Goal: Task Accomplishment & Management: Manage account settings

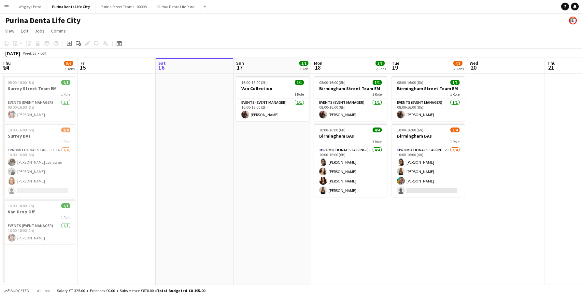
scroll to position [0, 224]
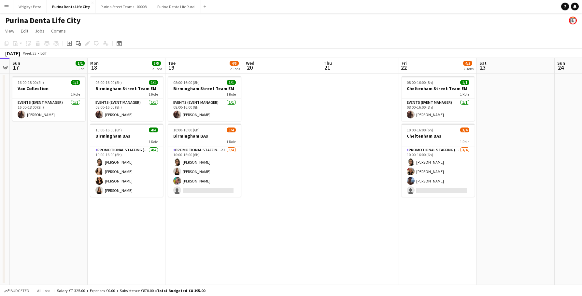
click at [4, 10] on button "Menu" at bounding box center [6, 6] width 13 height 13
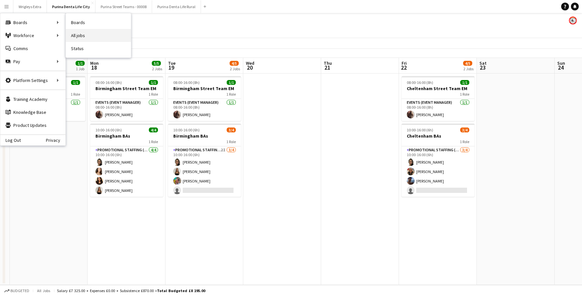
click at [80, 33] on link "All jobs" at bounding box center [98, 35] width 65 height 13
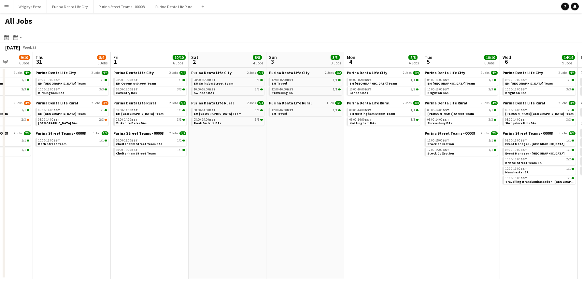
scroll to position [0, 156]
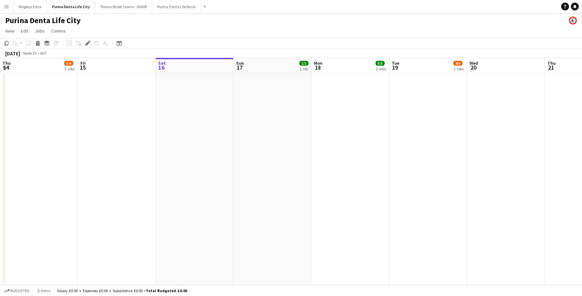
scroll to position [0, 225]
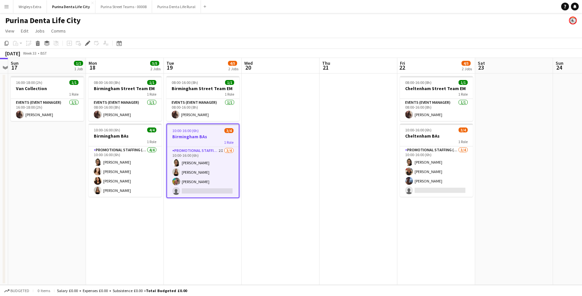
click at [88, 36] on app-page-menu "View Day view expanded Day view collapsed Month view Date picker Jump to today …" at bounding box center [291, 31] width 582 height 12
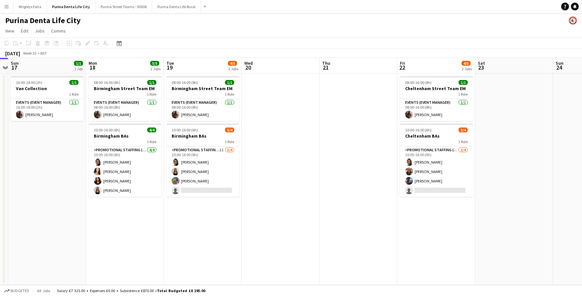
click at [88, 36] on app-page-menu "View Day view expanded Day view collapsed Month view Date picker Jump to today …" at bounding box center [291, 31] width 582 height 12
click at [4, 8] on button "Menu" at bounding box center [6, 6] width 13 height 13
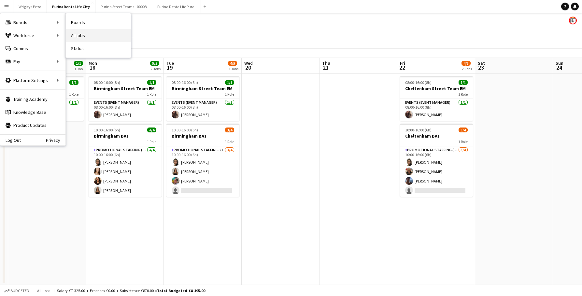
click at [85, 35] on link "All jobs" at bounding box center [98, 35] width 65 height 13
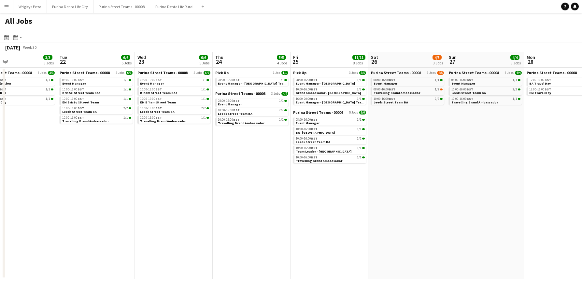
scroll to position [0, 176]
click at [420, 100] on div "10:00-16:00 BST 2/2" at bounding box center [408, 98] width 69 height 3
click at [2, 7] on button "Menu" at bounding box center [6, 6] width 13 height 13
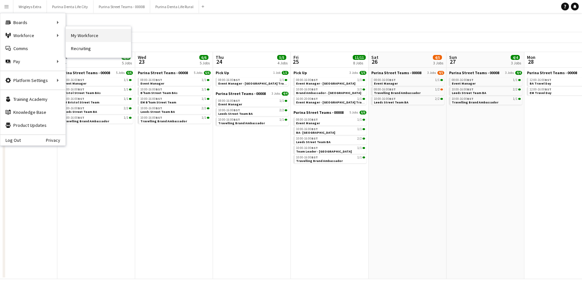
click at [90, 33] on link "My Workforce" at bounding box center [98, 35] width 65 height 13
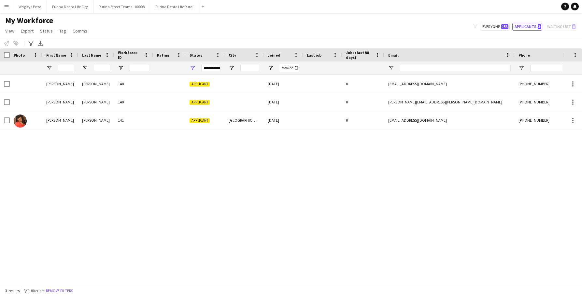
click at [36, 43] on app-workforce-advanced-filters "Advanced filters Advanced filters Availability Start Time End Time Skills Role …" at bounding box center [31, 43] width 9 height 8
click at [33, 43] on icon "Advanced filters" at bounding box center [30, 43] width 5 height 5
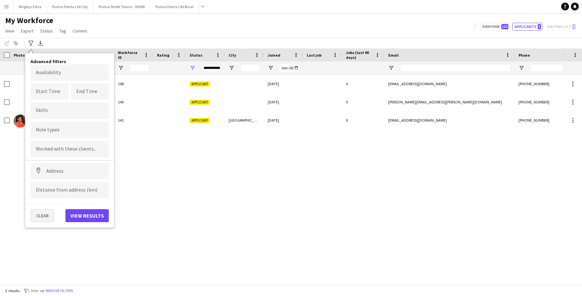
click at [36, 218] on button "Clear" at bounding box center [42, 215] width 23 height 13
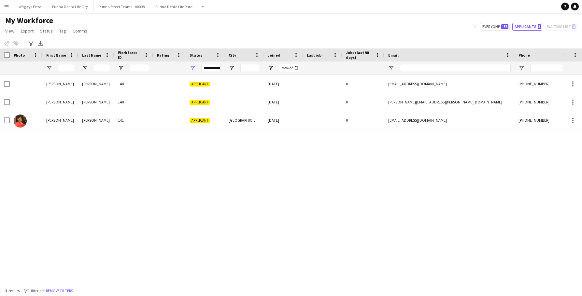
click at [214, 69] on div "**********" at bounding box center [211, 68] width 20 height 8
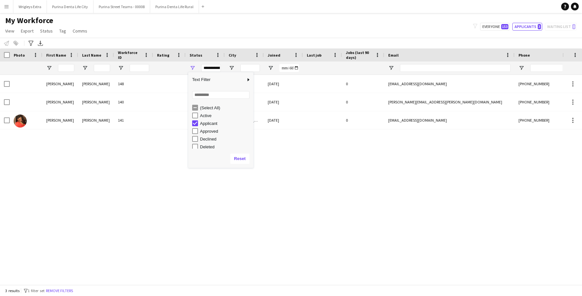
click at [198, 125] on div "Applicant" at bounding box center [222, 124] width 61 height 8
type input "***"
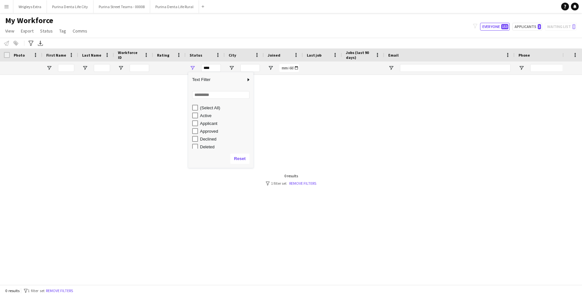
click at [215, 38] on div "Notify workforce Add to tag Select at least one crew to tag him or her. Advance…" at bounding box center [291, 43] width 582 height 11
click at [298, 185] on link "Remove filters" at bounding box center [302, 183] width 27 height 5
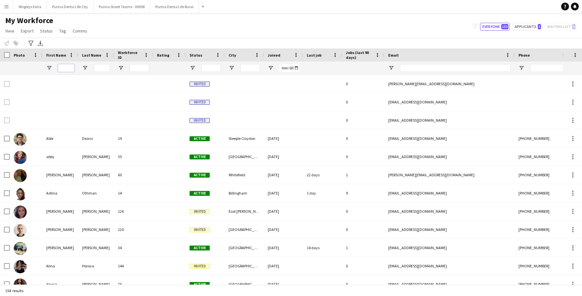
click at [68, 66] on input "First Name Filter Input" at bounding box center [66, 68] width 16 height 8
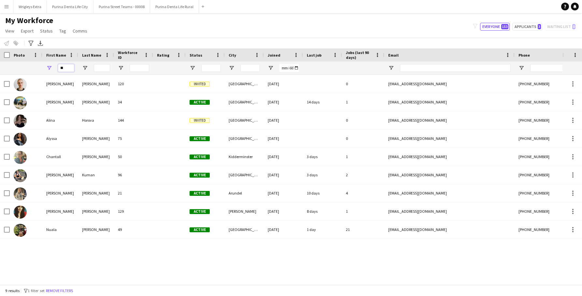
type input "*"
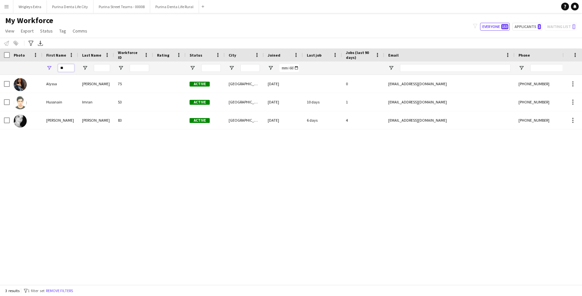
type input "*"
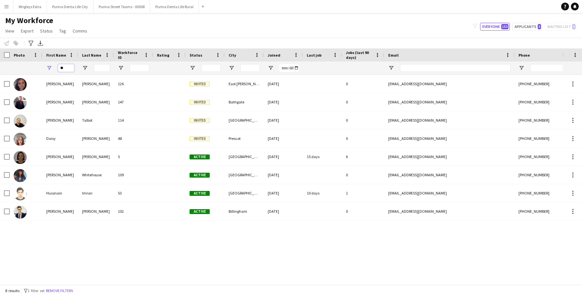
type input "*"
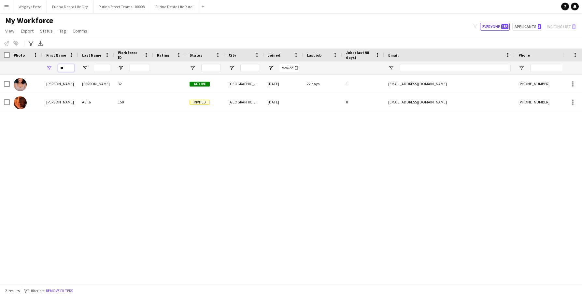
type input "**"
click at [144, 33] on div "My Workforce View Views Default view New view Update view Delete view Edit name…" at bounding box center [291, 27] width 582 height 22
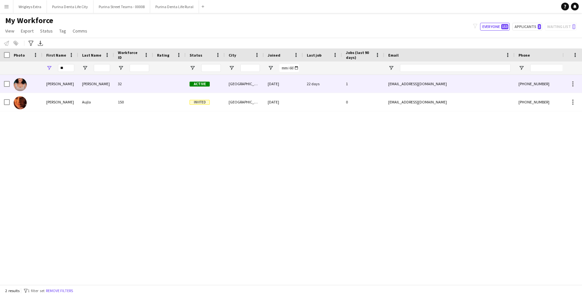
click at [112, 83] on div "Maynard" at bounding box center [96, 84] width 36 height 18
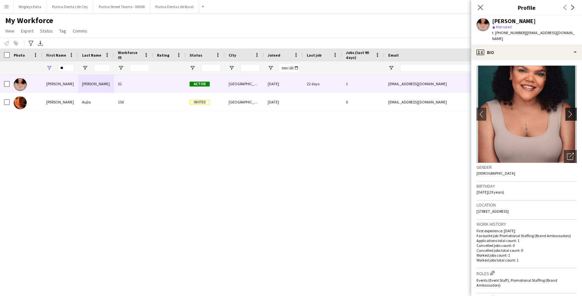
click at [573, 116] on app-icon "chevron-right" at bounding box center [572, 114] width 10 height 7
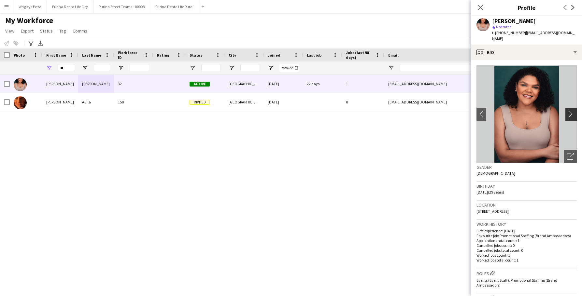
click at [567, 113] on app-icon "chevron-right" at bounding box center [572, 114] width 10 height 7
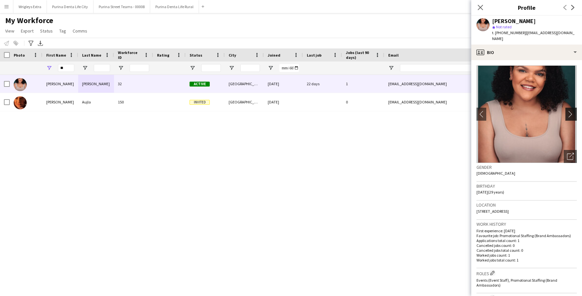
click at [567, 113] on app-icon "chevron-right" at bounding box center [572, 114] width 10 height 7
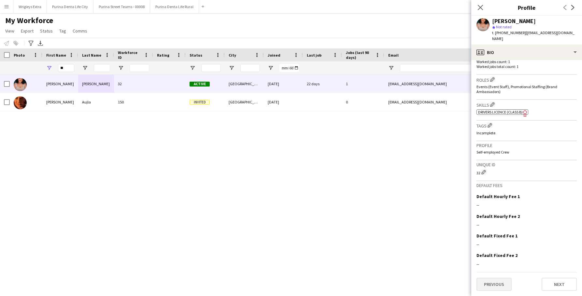
scroll to position [198, 0]
click at [500, 285] on button "Previous" at bounding box center [494, 284] width 35 height 13
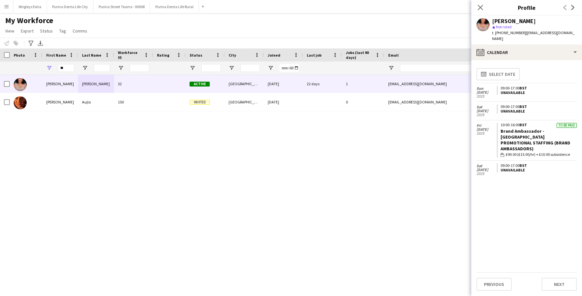
click at [237, 27] on div "My Workforce View Views Default view New view Update view Delete view Edit name…" at bounding box center [291, 27] width 582 height 22
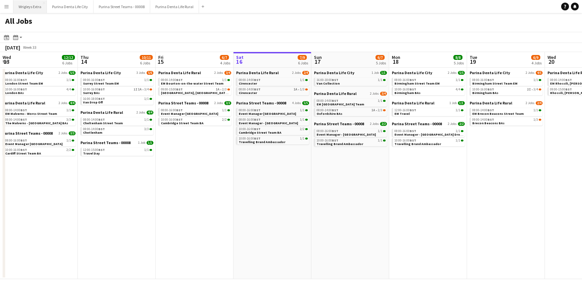
scroll to position [0, 156]
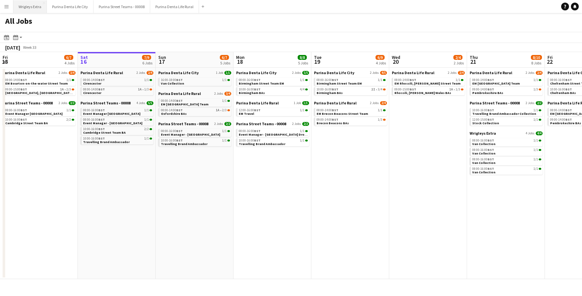
click at [27, 8] on button "Wrigleys Extra Close" at bounding box center [30, 6] width 34 height 13
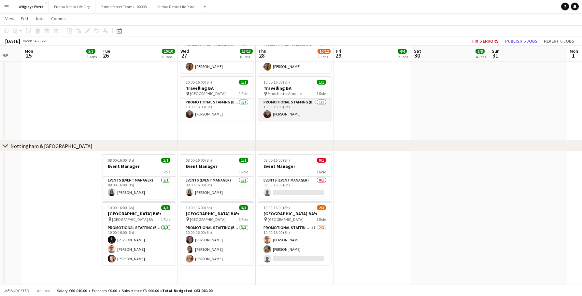
scroll to position [585, 0]
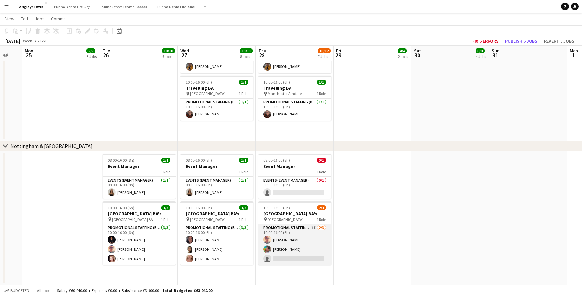
click at [298, 265] on app-card-role "Promotional Staffing (Brand Ambassadors) 1I 2/3 10:00-16:00 (6h) Shane Harmer O…" at bounding box center [294, 244] width 73 height 41
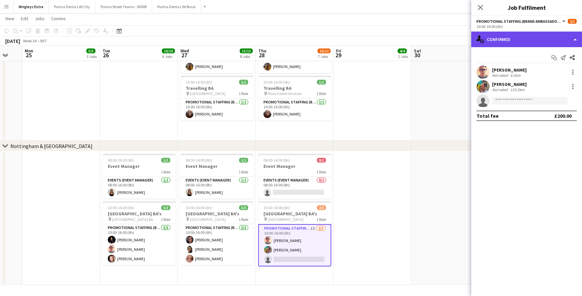
click at [500, 42] on div "single-neutral-actions-check-2 Confirmed" at bounding box center [526, 40] width 111 height 16
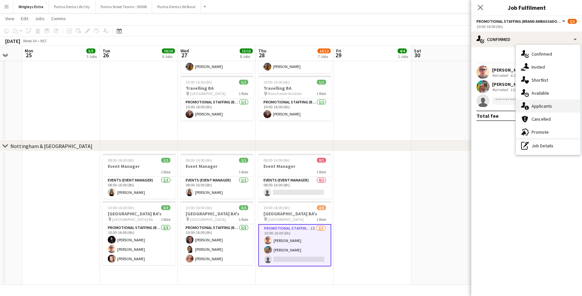
click at [543, 111] on div "single-neutral-actions-information Applicants" at bounding box center [548, 106] width 65 height 13
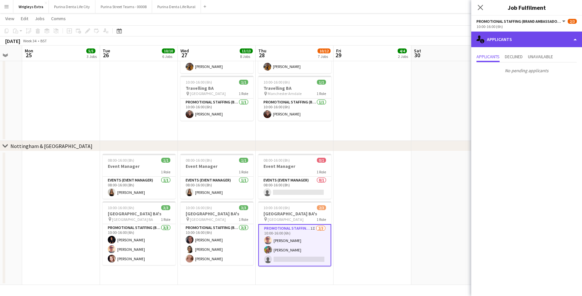
click at [522, 47] on div "single-neutral-actions-information Applicants" at bounding box center [526, 40] width 111 height 16
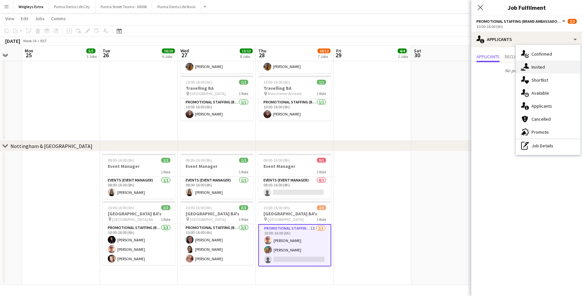
click at [534, 67] on div "single-neutral-actions-share-1 Invited" at bounding box center [548, 67] width 65 height 13
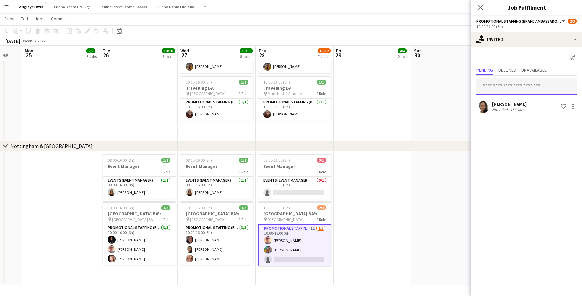
click at [500, 88] on input "text" at bounding box center [527, 87] width 100 height 16
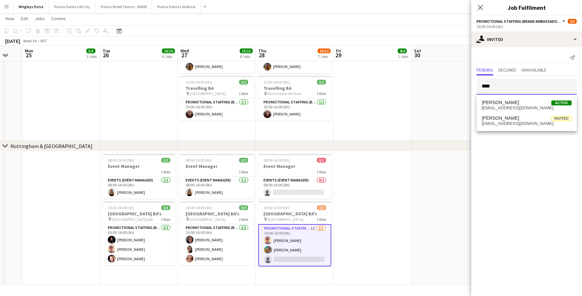
type input "****"
drag, startPoint x: 500, startPoint y: 88, endPoint x: 506, endPoint y: 102, distance: 15.4
click at [506, 102] on span "georgina barker" at bounding box center [500, 103] width 37 height 6
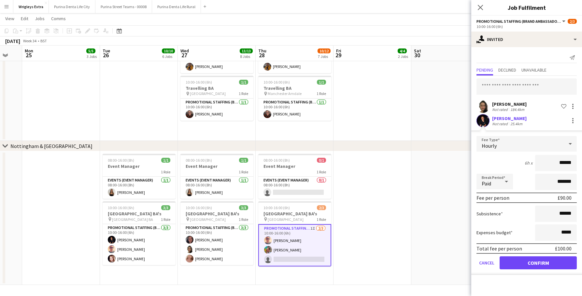
click at [529, 269] on button "Confirm" at bounding box center [538, 263] width 77 height 13
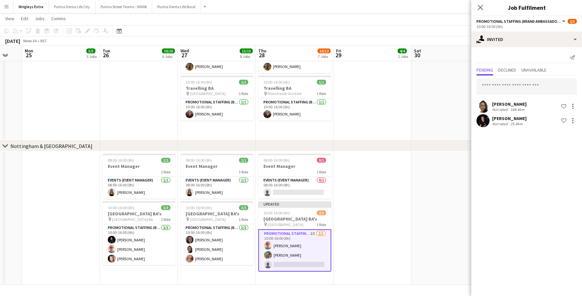
click at [401, 228] on app-date-cell at bounding box center [373, 218] width 78 height 134
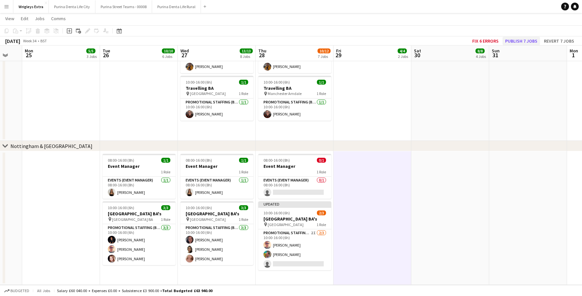
click at [512, 42] on button "Publish 7 jobs" at bounding box center [521, 41] width 37 height 8
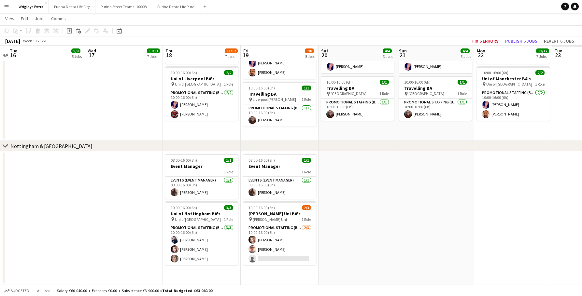
scroll to position [0, 250]
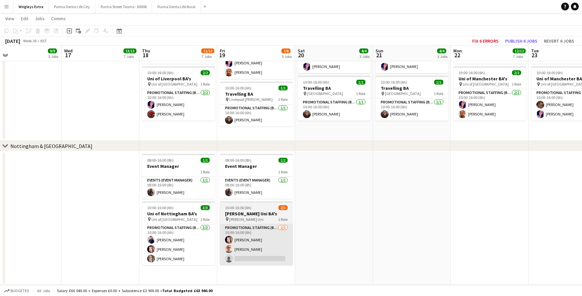
click at [265, 265] on app-card-role "Promotional Staffing (Brand Ambassadors) 2/3 10:00-16:00 (6h) Isabeau Bentley S…" at bounding box center [256, 244] width 73 height 41
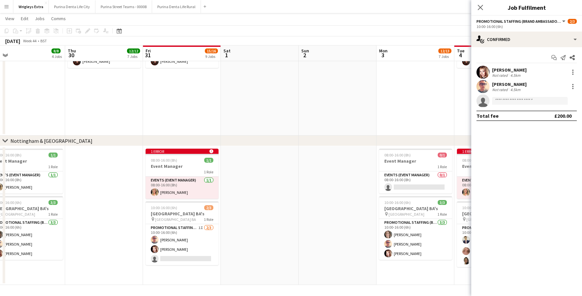
scroll to position [0, 172]
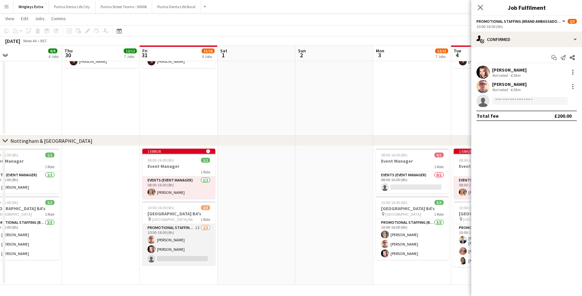
click at [190, 255] on app-card-role "Promotional Staffing (Brand Ambassadors) 1I 2/3 10:00-16:00 (6h) Shane Harmer I…" at bounding box center [178, 244] width 73 height 41
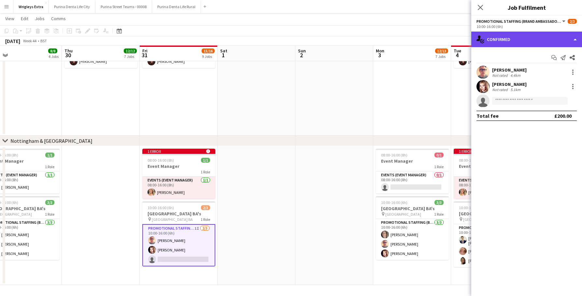
click at [516, 41] on div "single-neutral-actions-check-2 Confirmed" at bounding box center [526, 40] width 111 height 16
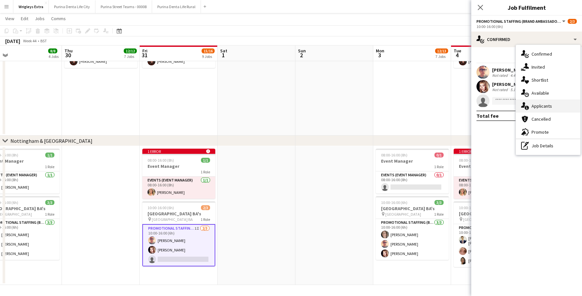
click at [546, 102] on div "single-neutral-actions-information Applicants" at bounding box center [548, 106] width 65 height 13
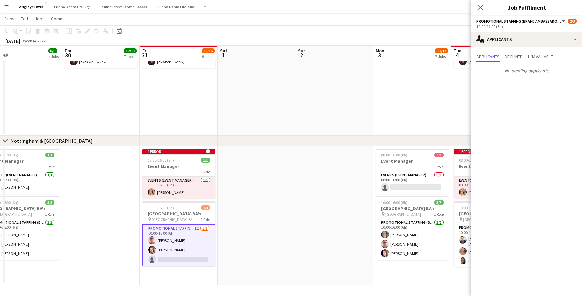
click at [330, 214] on app-date-cell at bounding box center [334, 215] width 78 height 139
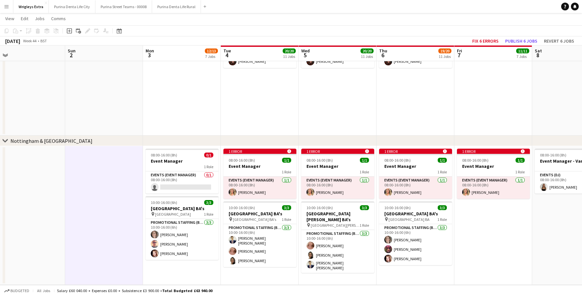
scroll to position [0, 223]
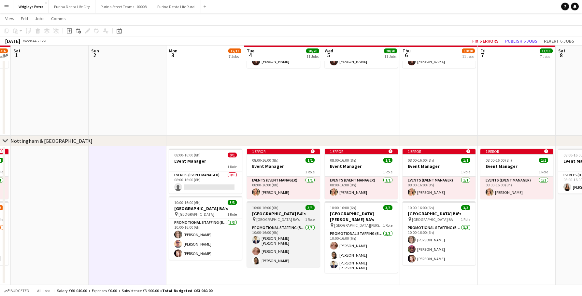
click at [319, 106] on app-date-cell "10:00-16:00 (6h) 2/2 Manchester Oxford Street BA's pin Manchester Oxford Street…" at bounding box center [283, 50] width 78 height 173
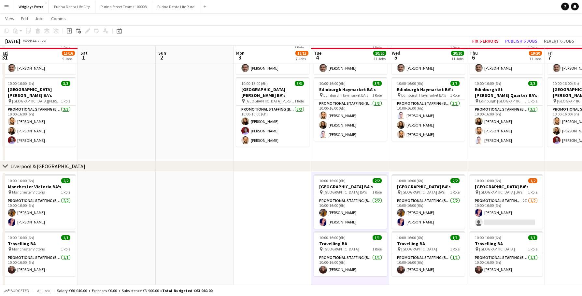
scroll to position [387, 0]
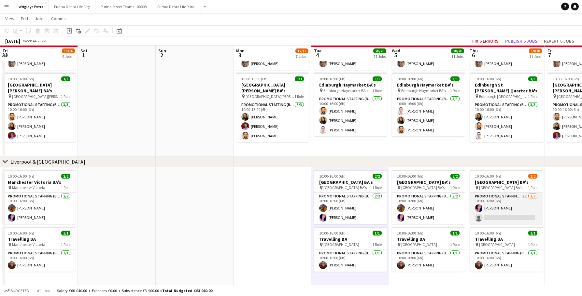
click at [493, 219] on app-card-role "Promotional Staffing (Brand Ambassadors) 2I 1/2 10:00-16:00 (6h) Gemma Harvey s…" at bounding box center [506, 209] width 73 height 32
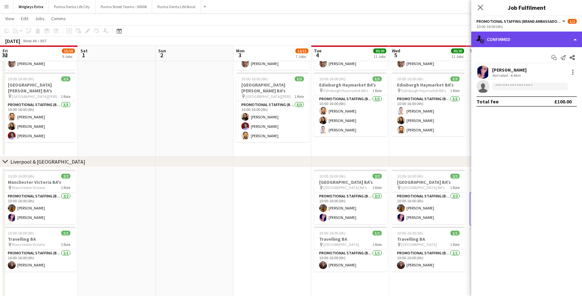
click at [535, 36] on div "single-neutral-actions-check-2 Confirmed" at bounding box center [526, 40] width 111 height 16
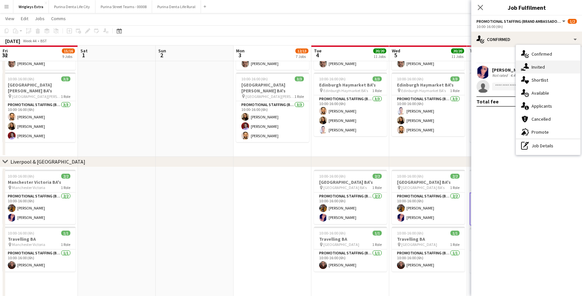
click at [542, 65] on div "single-neutral-actions-share-1 Invited" at bounding box center [548, 67] width 65 height 13
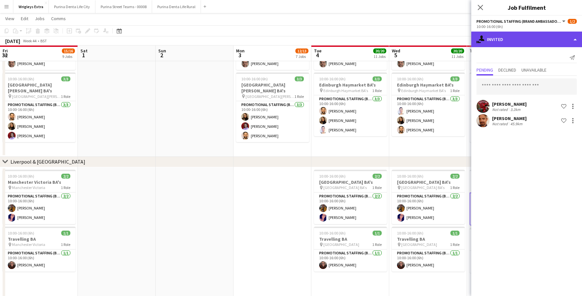
click at [508, 40] on div "single-neutral-actions-share-1 Invited" at bounding box center [526, 40] width 111 height 16
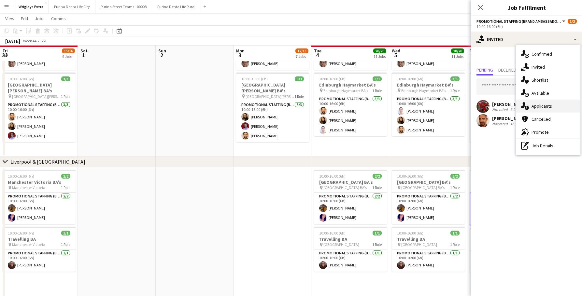
click at [533, 110] on div "single-neutral-actions-information Applicants" at bounding box center [548, 106] width 65 height 13
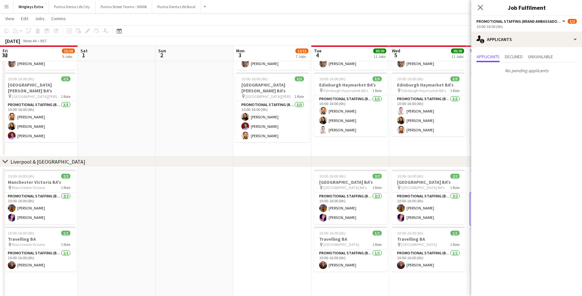
click at [527, 50] on div "Applicants Declined Unavailable No pending applicants" at bounding box center [526, 64] width 111 height 34
click at [522, 45] on div "single-neutral-actions-information Applicants" at bounding box center [526, 40] width 111 height 16
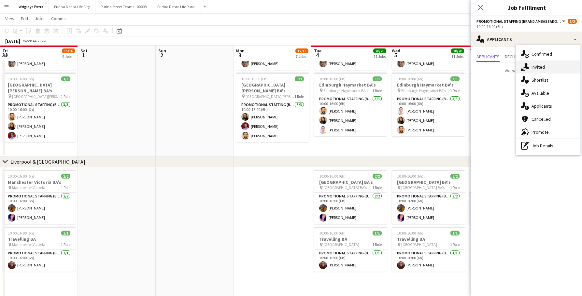
click at [531, 68] on div "single-neutral-actions-share-1 Invited" at bounding box center [548, 67] width 65 height 13
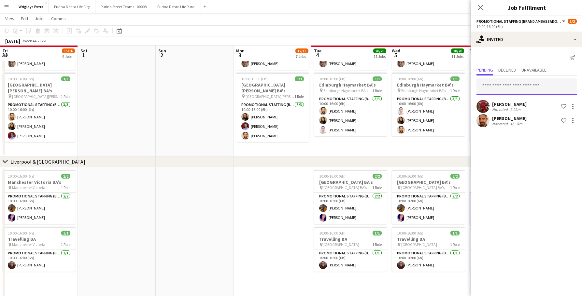
drag, startPoint x: 504, startPoint y: 85, endPoint x: 504, endPoint y: 80, distance: 4.9
click at [504, 85] on input "text" at bounding box center [527, 87] width 100 height 16
type input "*"
click at [236, 197] on app-date-cell at bounding box center [273, 253] width 78 height 173
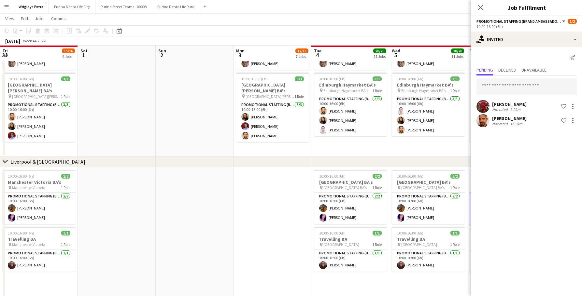
scroll to position [0, 156]
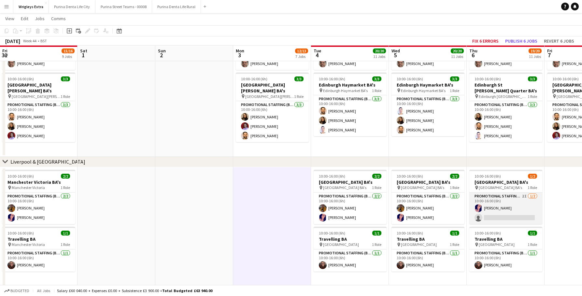
click at [489, 210] on app-card-role "Promotional Staffing (Brand Ambassadors) 2I 1/2 10:00-16:00 (6h) Gemma Harvey s…" at bounding box center [505, 209] width 73 height 32
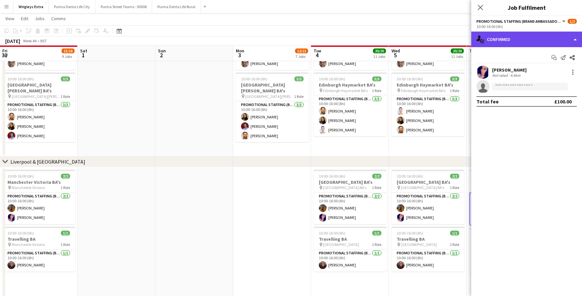
click at [527, 40] on div "single-neutral-actions-check-2 Confirmed" at bounding box center [526, 40] width 111 height 16
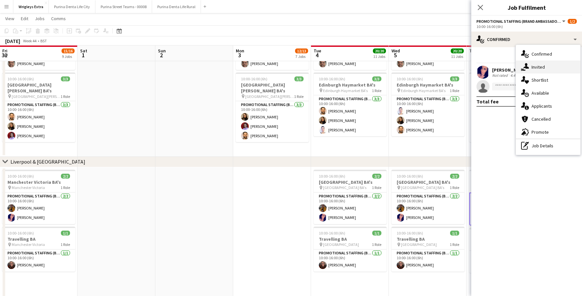
click at [537, 65] on div "single-neutral-actions-share-1 Invited" at bounding box center [548, 67] width 65 height 13
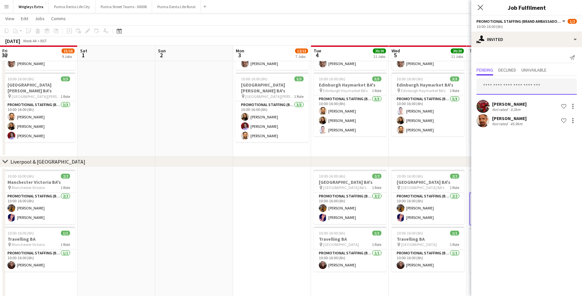
click at [505, 83] on input "text" at bounding box center [527, 87] width 100 height 16
type input "****"
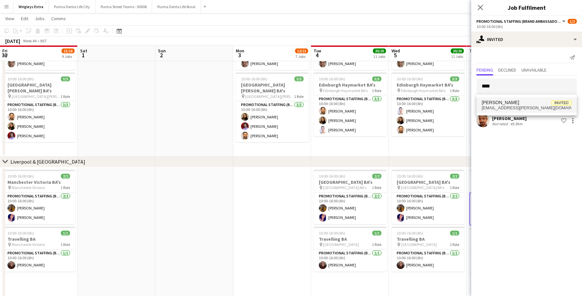
click at [515, 104] on span "Eyan Mckoy Invited" at bounding box center [527, 103] width 90 height 6
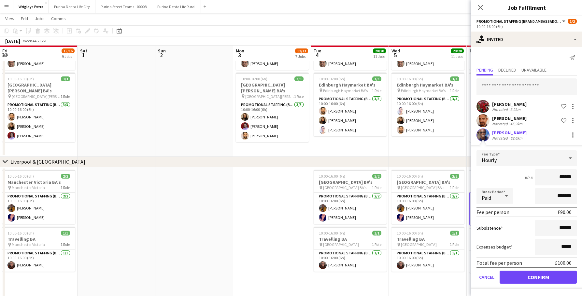
click at [533, 280] on button "Confirm" at bounding box center [538, 277] width 77 height 13
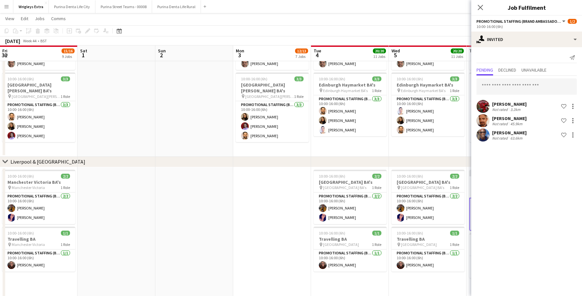
click at [224, 243] on app-date-cell at bounding box center [194, 253] width 78 height 173
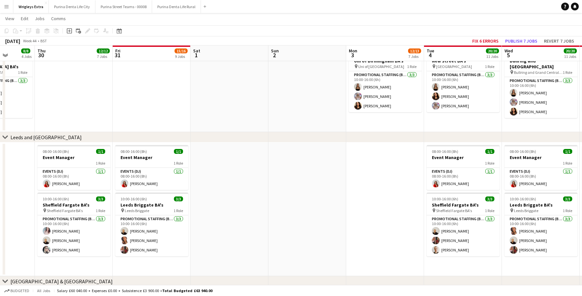
scroll to position [0, 262]
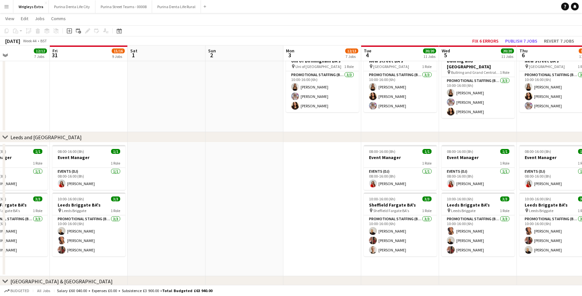
click at [267, 221] on app-date-cell at bounding box center [245, 210] width 78 height 134
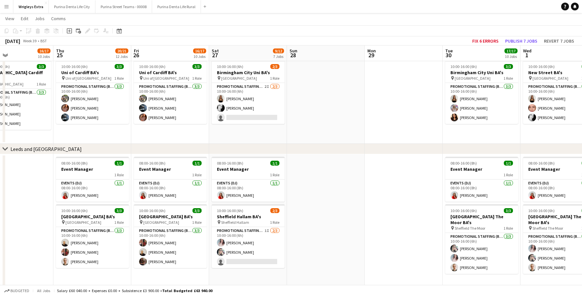
scroll to position [0, 197]
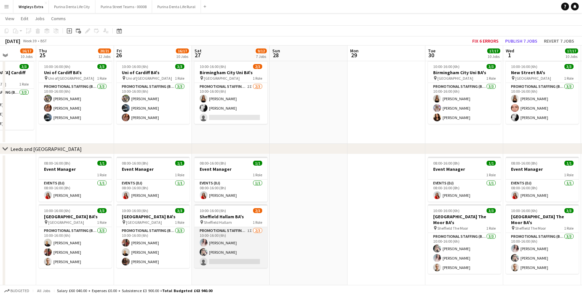
click at [226, 255] on app-card-role "Promotional Staffing (Brand Ambassadors) 1I 2/3 10:00-16:00 (6h) Gemma Lemons C…" at bounding box center [230, 247] width 73 height 41
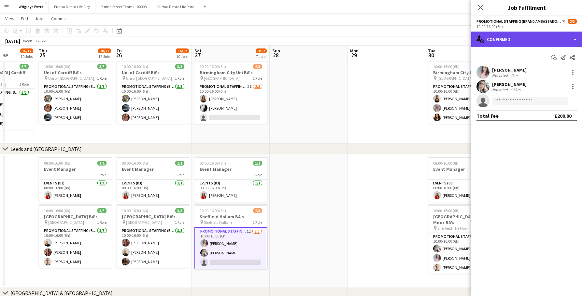
click at [501, 38] on div "single-neutral-actions-check-2 Confirmed" at bounding box center [526, 40] width 111 height 16
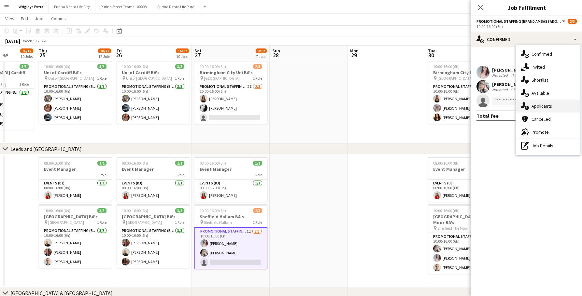
click at [552, 105] on div "single-neutral-actions-information Applicants" at bounding box center [548, 106] width 65 height 13
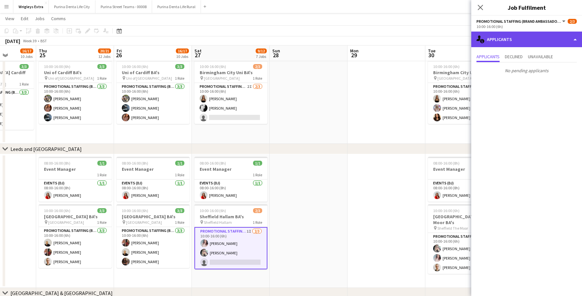
click at [535, 40] on div "single-neutral-actions-information Applicants" at bounding box center [526, 40] width 111 height 16
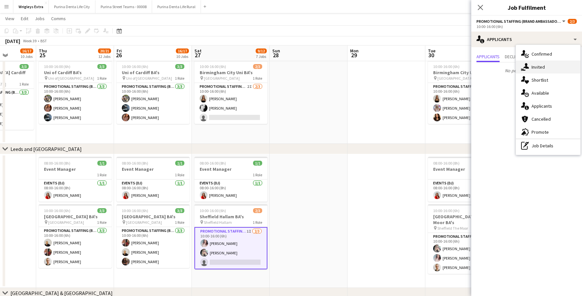
click at [540, 63] on div "single-neutral-actions-share-1 Invited" at bounding box center [548, 67] width 65 height 13
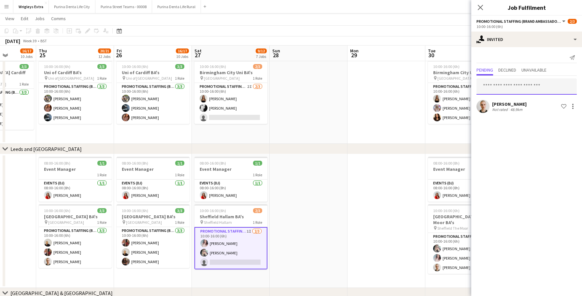
click at [512, 82] on input "text" at bounding box center [527, 87] width 100 height 16
type input "****"
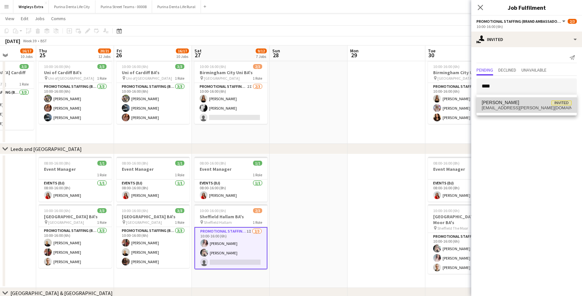
click at [522, 108] on span "eyan.mckoy@yahoo.com" at bounding box center [527, 108] width 90 height 5
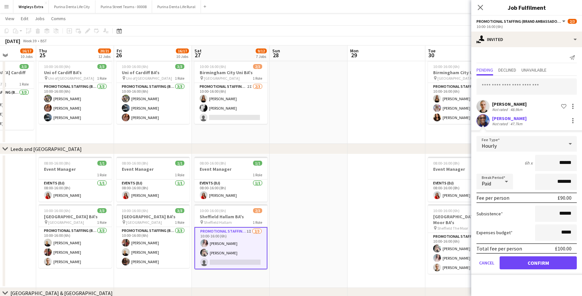
click at [521, 268] on button "Confirm" at bounding box center [538, 263] width 77 height 13
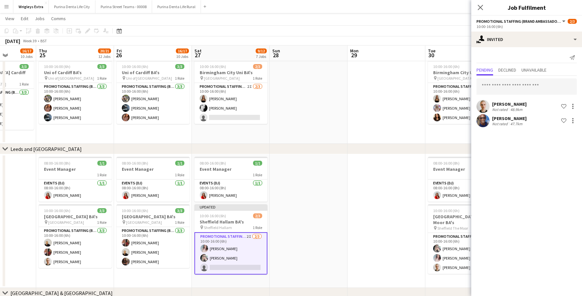
click at [344, 262] on app-date-cell at bounding box center [309, 221] width 78 height 134
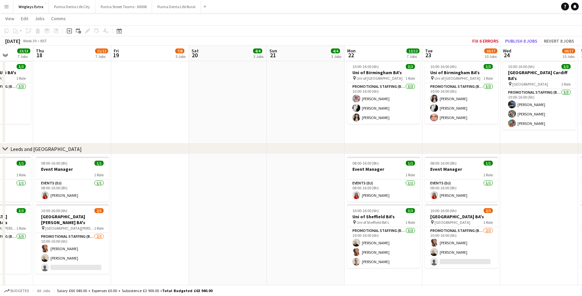
scroll to position [0, 199]
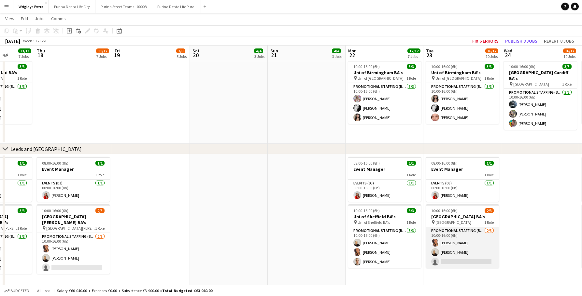
click at [468, 258] on app-card-role "Promotional Staffing (Brand Ambassadors) 2/3 10:00-16:00 (6h) Susan Saini Craig…" at bounding box center [462, 247] width 73 height 41
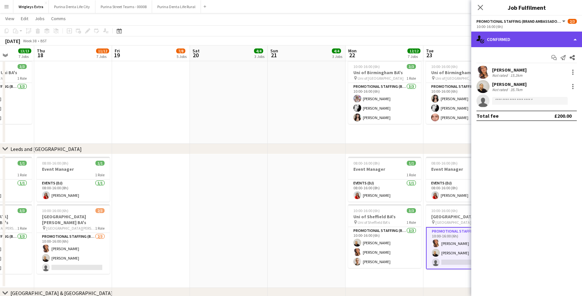
click at [516, 40] on div "single-neutral-actions-check-2 Confirmed" at bounding box center [526, 40] width 111 height 16
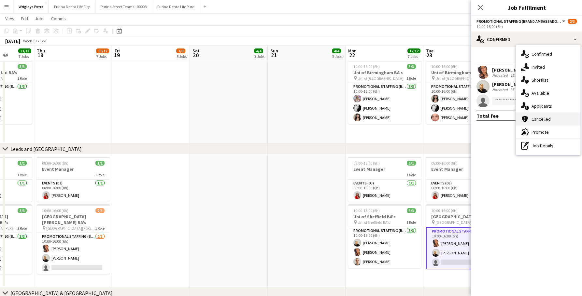
click at [538, 113] on div "cancellation Cancelled" at bounding box center [548, 119] width 65 height 13
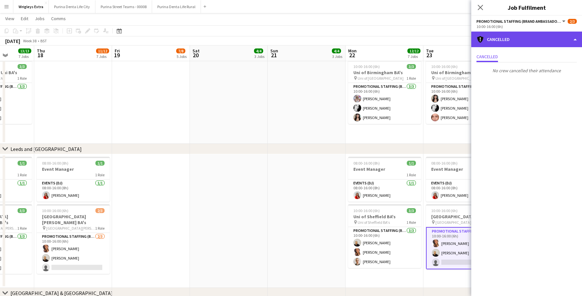
click at [523, 45] on div "cancellation Cancelled" at bounding box center [526, 40] width 111 height 16
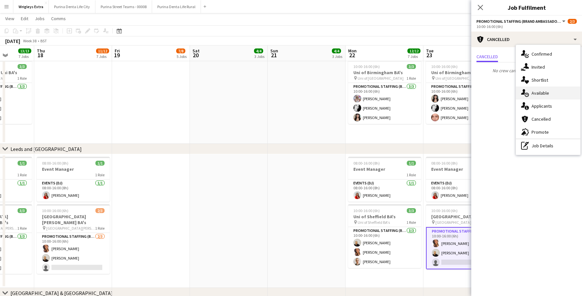
click at [549, 98] on div "single-neutral-actions-upload Available" at bounding box center [548, 93] width 65 height 13
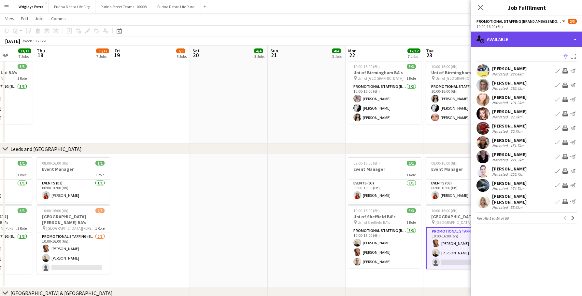
click at [519, 33] on div "single-neutral-actions-upload Available" at bounding box center [526, 40] width 111 height 16
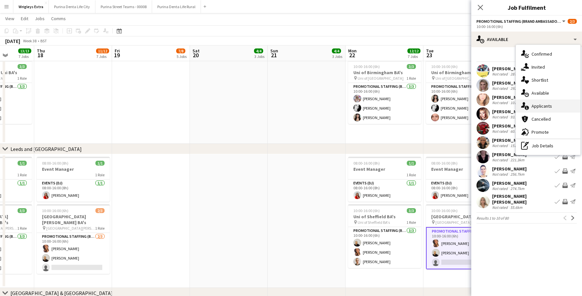
click at [540, 107] on div "single-neutral-actions-information Applicants" at bounding box center [548, 106] width 65 height 13
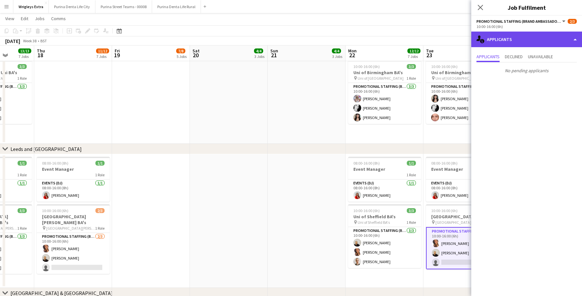
click at [513, 41] on div "single-neutral-actions-information Applicants" at bounding box center [526, 40] width 111 height 16
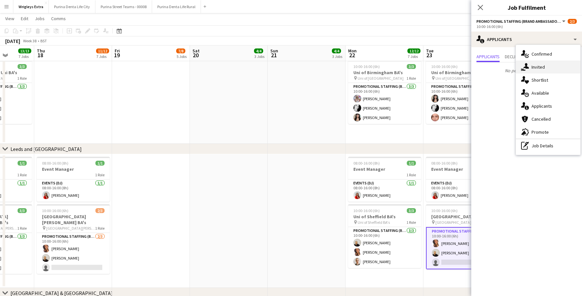
click at [529, 65] on icon "single-neutral-actions-share-1" at bounding box center [525, 67] width 8 height 8
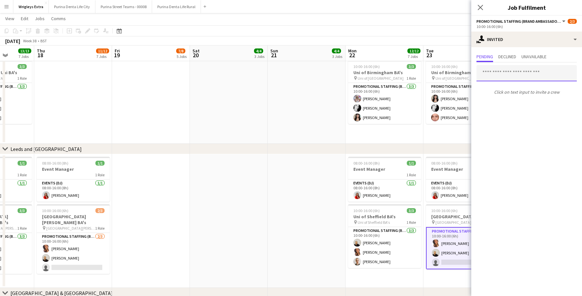
click at [513, 77] on input "text" at bounding box center [527, 73] width 100 height 16
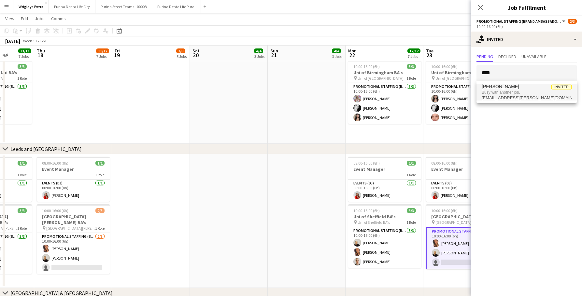
type input "****"
click at [521, 95] on span "eyan.mckoy@yahoo.com" at bounding box center [527, 97] width 90 height 5
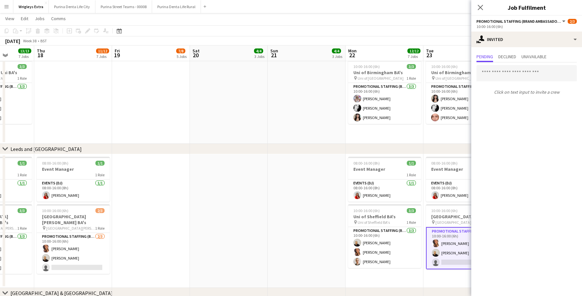
click at [332, 199] on app-date-cell at bounding box center [307, 221] width 78 height 134
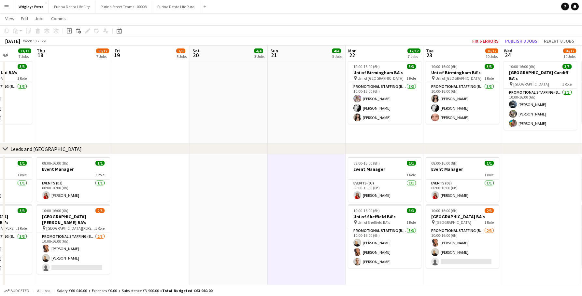
scroll to position [0, 171]
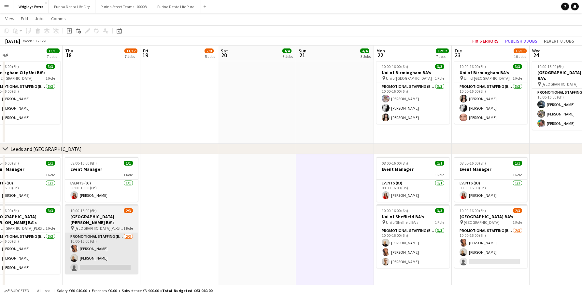
click at [122, 263] on app-card-role "Promotional Staffing (Brand Ambassadors) 2/3 10:00-16:00 (6h) Susan Saini Craig…" at bounding box center [101, 253] width 73 height 41
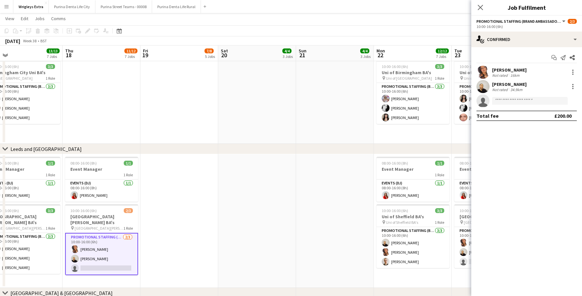
click at [511, 48] on div "Start chat Send notification Share Susan Saini Not rated 16km Craig Talbot Not …" at bounding box center [526, 86] width 111 height 79
click at [510, 44] on div "single-neutral-actions-check-2 Confirmed" at bounding box center [526, 40] width 111 height 16
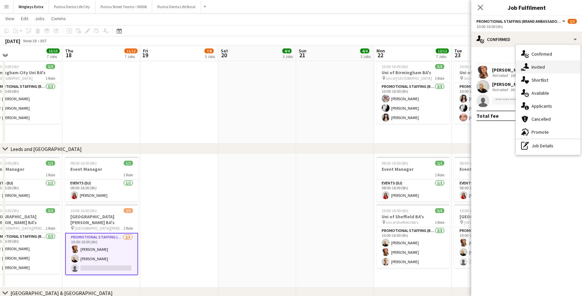
click at [544, 66] on div "single-neutral-actions-share-1 Invited" at bounding box center [548, 67] width 65 height 13
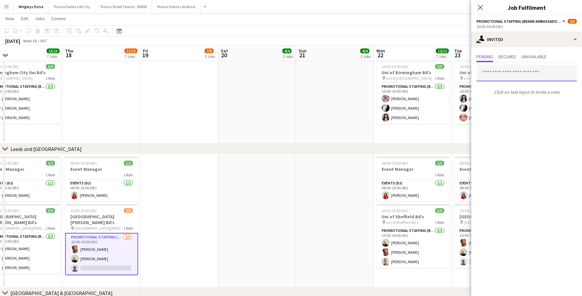
click at [512, 73] on input "text" at bounding box center [527, 73] width 100 height 16
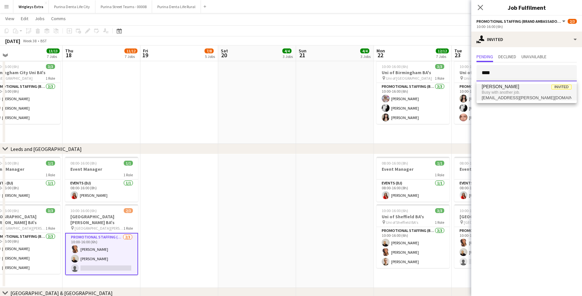
type input "****"
click at [516, 94] on span "Busy with another job." at bounding box center [527, 93] width 90 height 6
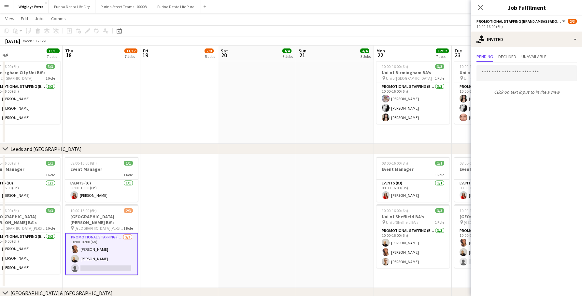
click at [275, 182] on app-date-cell at bounding box center [257, 221] width 78 height 134
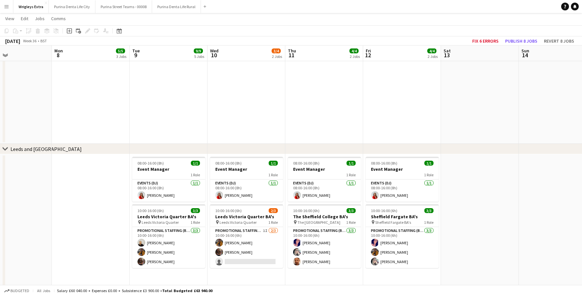
scroll to position [0, 176]
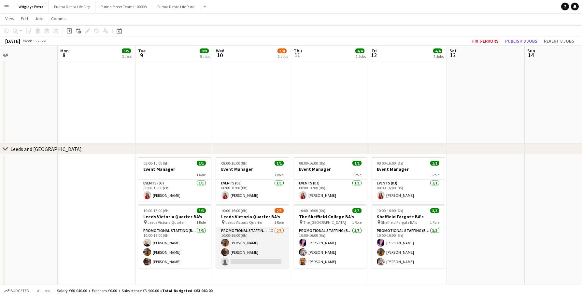
click at [230, 262] on app-card-role "Promotional Staffing (Brand Ambassadors) 1I 2/3 10:00-16:00 (6h) Sean Porter Ca…" at bounding box center [252, 247] width 73 height 41
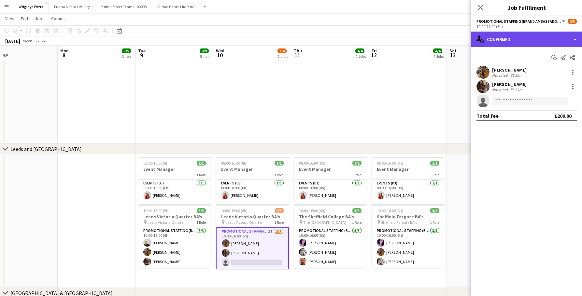
click at [511, 36] on div "single-neutral-actions-check-2 Confirmed" at bounding box center [526, 40] width 111 height 16
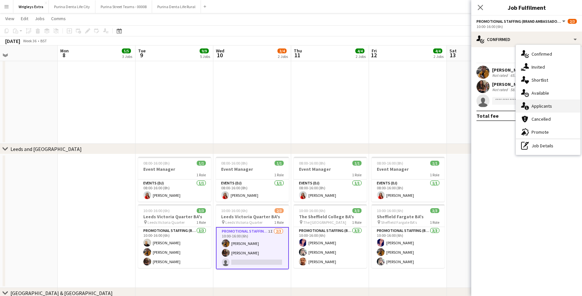
click at [548, 106] on div "single-neutral-actions-information Applicants" at bounding box center [548, 106] width 65 height 13
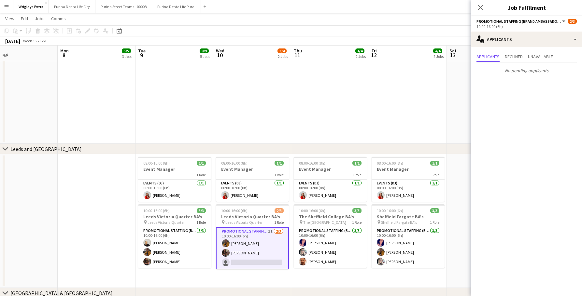
click at [525, 48] on div "Applicants Declined Unavailable No pending applicants" at bounding box center [526, 64] width 111 height 34
click at [515, 43] on div "single-neutral-actions-information Applicants" at bounding box center [526, 40] width 111 height 16
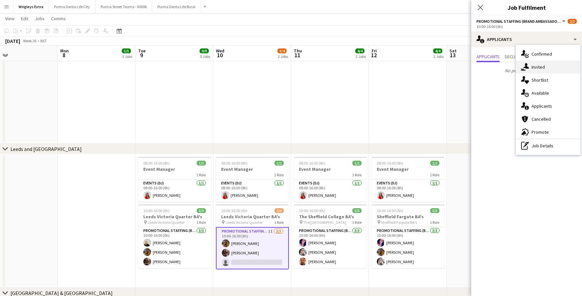
click at [535, 65] on div "single-neutral-actions-share-1 Invited" at bounding box center [548, 67] width 65 height 13
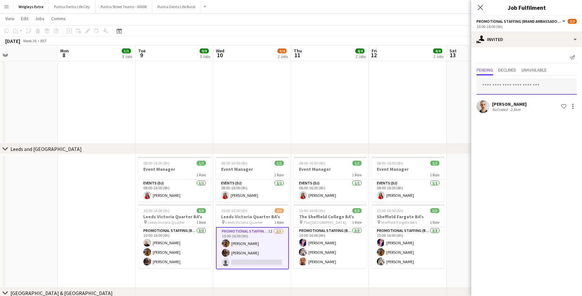
click at [500, 87] on input "text" at bounding box center [527, 87] width 100 height 16
type input "****"
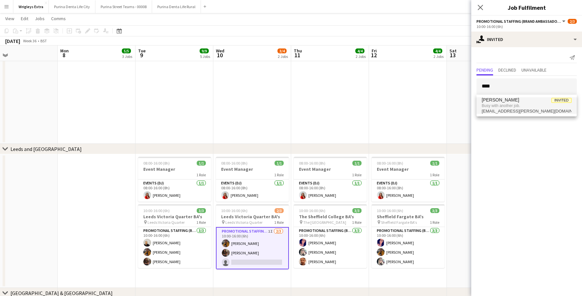
click at [509, 103] on span "Busy with another job." at bounding box center [527, 106] width 90 height 6
click at [337, 120] on app-date-cell at bounding box center [330, 77] width 78 height 134
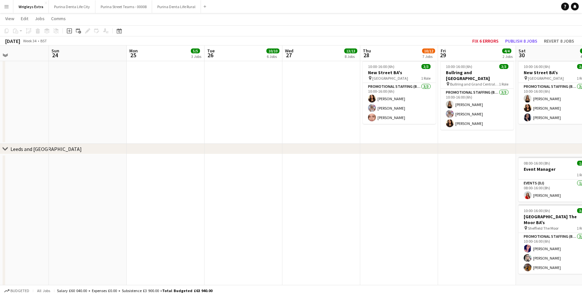
scroll to position [0, 180]
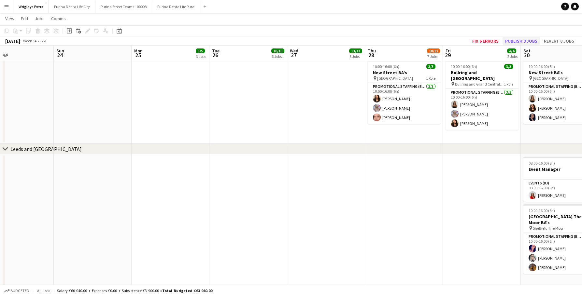
click at [522, 43] on button "Publish 8 jobs" at bounding box center [521, 41] width 37 height 8
click at [171, 10] on button "Purina Denta Life Rural Close" at bounding box center [176, 6] width 49 height 13
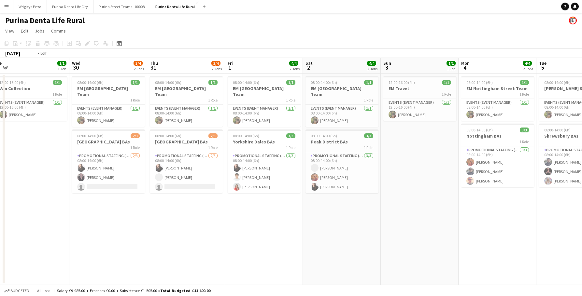
scroll to position [0, 209]
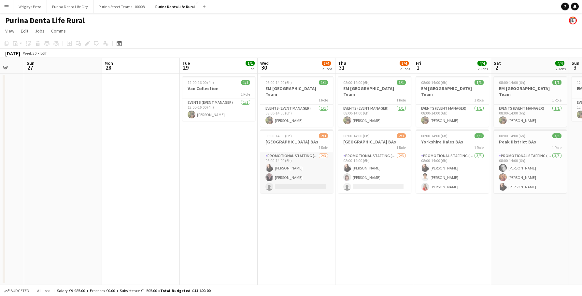
click at [268, 164] on app-user-avatar at bounding box center [269, 168] width 8 height 8
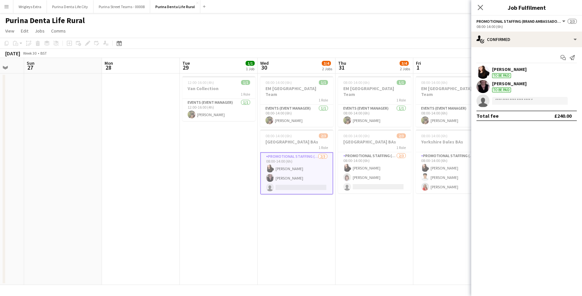
click at [483, 73] on app-user-avatar at bounding box center [483, 72] width 13 height 13
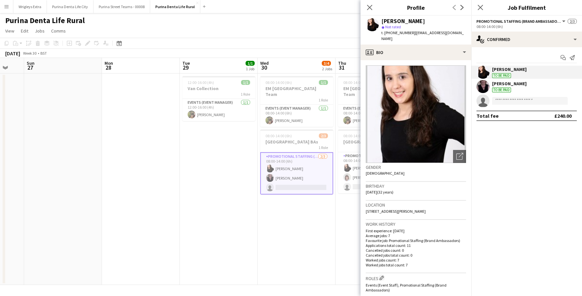
click at [315, 226] on app-date-cell "08:00-14:00 (6h) 1/1 EM Lake District Street Team 1 Role Events (Event Manager)…" at bounding box center [297, 180] width 78 height 212
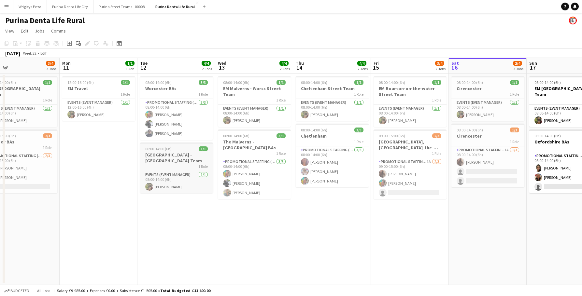
scroll to position [0, 248]
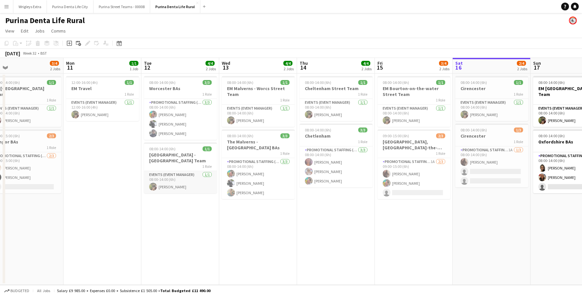
click at [166, 183] on app-card-role "Events (Event Manager) 1/1 08:00-14:00 (6h) Nuala Casey" at bounding box center [180, 182] width 73 height 22
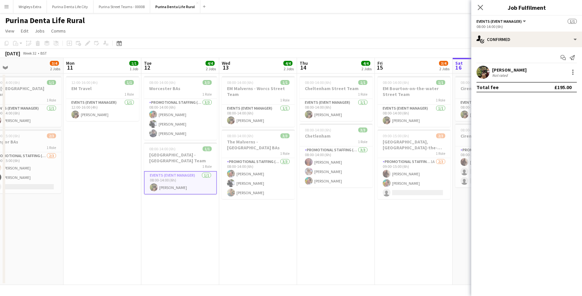
click at [487, 71] on app-user-avatar at bounding box center [483, 72] width 13 height 13
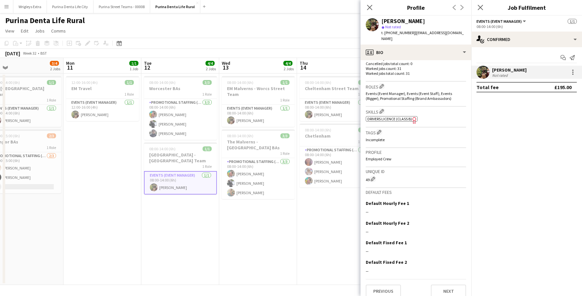
scroll to position [191, 0]
click at [382, 286] on button "Previous" at bounding box center [383, 292] width 35 height 13
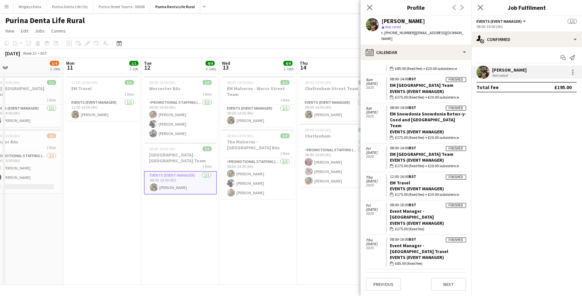
scroll to position [472, 0]
click at [264, 258] on app-date-cell "08:00-14:00 (6h) 1/1 EM Malverns - Worcs Street Team 1 Role Events (Event Manag…" at bounding box center [258, 180] width 78 height 212
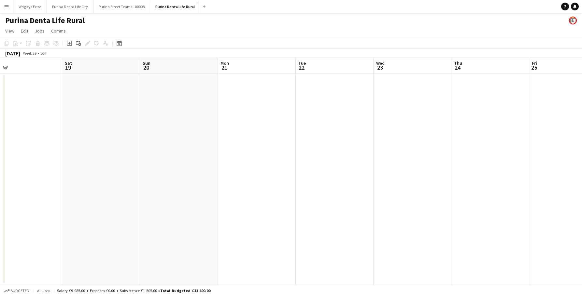
scroll to position [0, 253]
click at [69, 7] on button "Purina Denta Life City Close" at bounding box center [70, 6] width 47 height 13
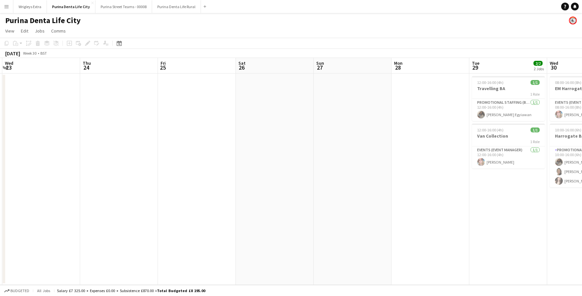
scroll to position [0, 232]
click at [121, 11] on button "Purina Street Teams - 00008 Close" at bounding box center [123, 6] width 57 height 13
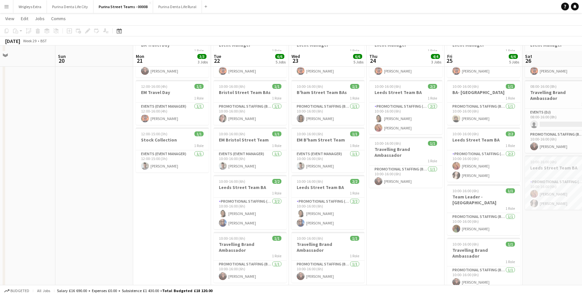
scroll to position [50, 0]
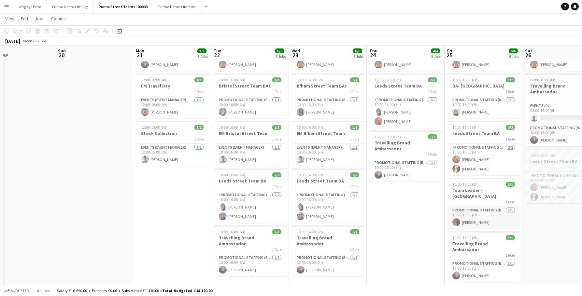
click at [471, 215] on app-card-role "Promotional Staffing (Brand Ambassadors) 1/1 10:00-16:00 (6h) Adele Lee" at bounding box center [483, 218] width 73 height 22
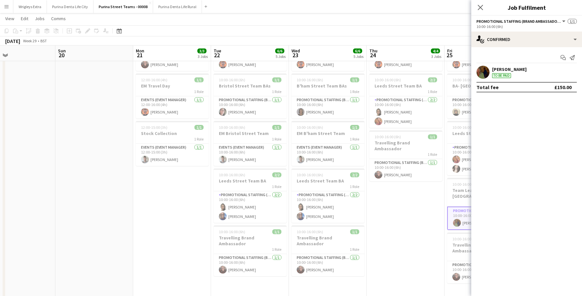
click at [480, 80] on app-confirmed-crew "Adele Lee To be paid Total fee £150.00" at bounding box center [526, 79] width 111 height 27
click at [480, 75] on app-user-avatar at bounding box center [483, 72] width 13 height 13
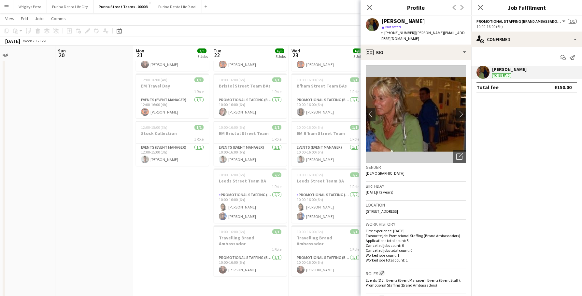
click at [305, 35] on app-toolbar "Copy Paste Paste Command V Paste with crew Command Shift V Paste linked Job Del…" at bounding box center [291, 30] width 582 height 11
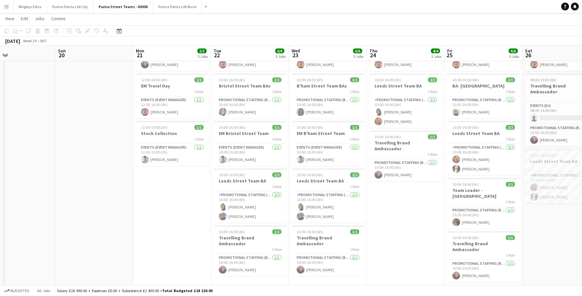
click at [384, 200] on app-date-cell "08:00-16:00 (8h) 1/1 Event Manager 1 Role Events (Event Manager) 1/1 08:00-16:0…" at bounding box center [406, 169] width 78 height 292
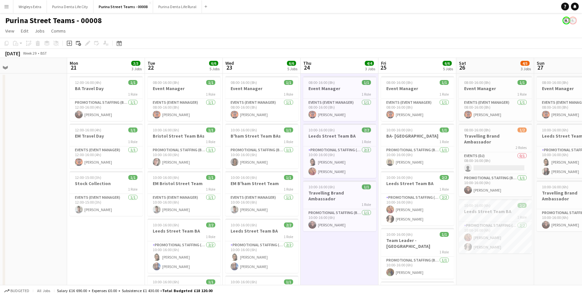
scroll to position [0, 0]
click at [3, 10] on button "Menu" at bounding box center [6, 6] width 13 height 13
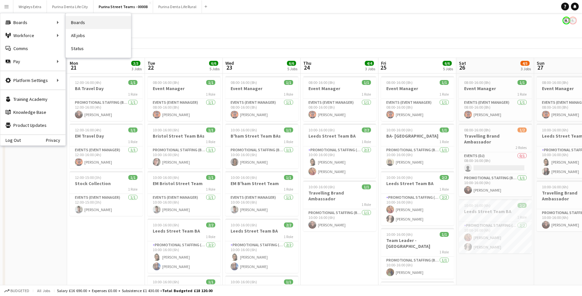
click at [90, 26] on link "Boards" at bounding box center [98, 22] width 65 height 13
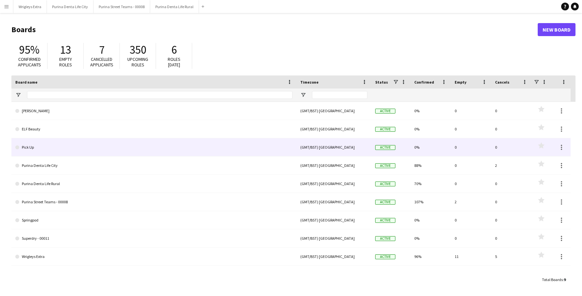
click at [176, 154] on link "Pick Up" at bounding box center [153, 147] width 277 height 18
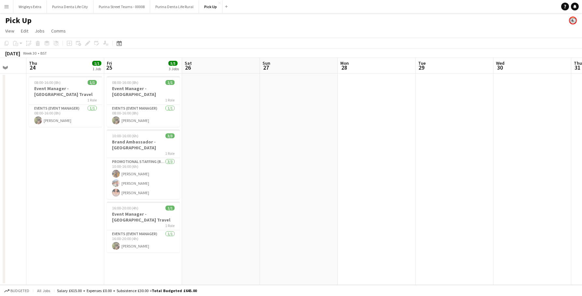
scroll to position [0, 203]
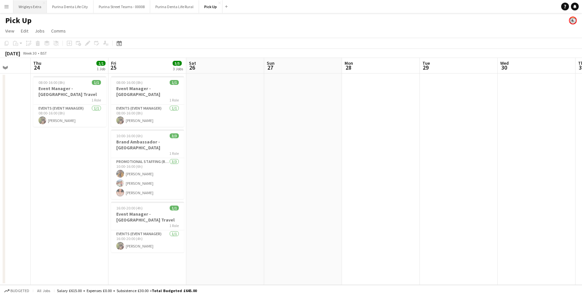
click at [34, 8] on button "Wrigleys Extra Close" at bounding box center [30, 6] width 34 height 13
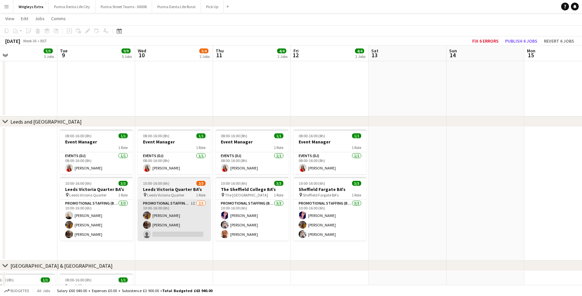
scroll to position [0, 191]
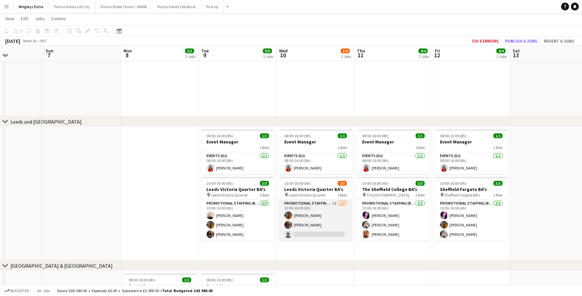
click at [315, 229] on app-card-role "Promotional Staffing (Brand Ambassadors) 1I 2/3 10:00-16:00 (6h) Sean Porter Ca…" at bounding box center [315, 220] width 73 height 41
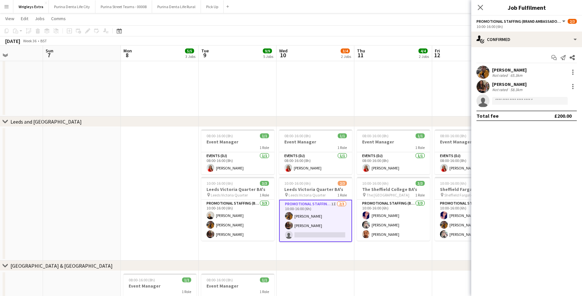
click at [514, 50] on div "Start chat Send notification Share Sean Porter Not rated 65.3km Catryn Philbin …" at bounding box center [526, 86] width 111 height 79
click at [514, 44] on div "single-neutral-actions-check-2 Confirmed" at bounding box center [526, 40] width 111 height 16
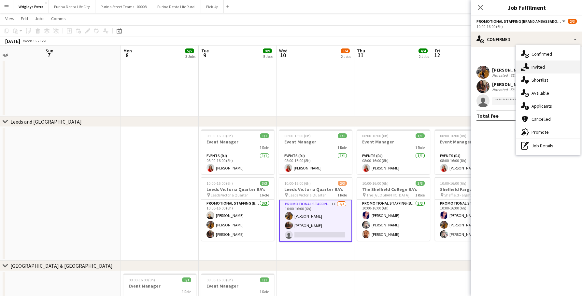
click at [531, 64] on div "single-neutral-actions-share-1 Invited" at bounding box center [548, 67] width 65 height 13
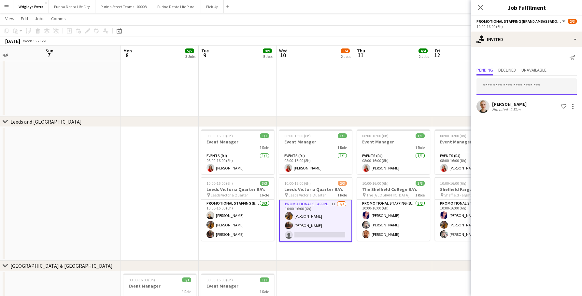
click at [515, 85] on input "text" at bounding box center [527, 87] width 100 height 16
type input "****"
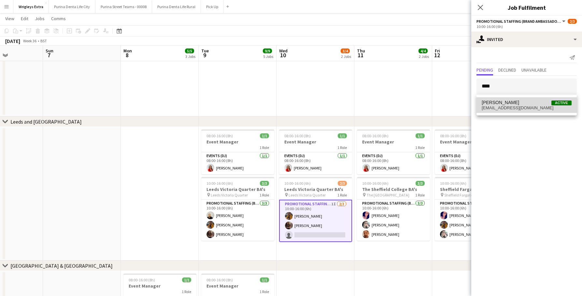
click at [522, 99] on mat-option "Ayesha Maynard Active ayeshamaynard95@hotmail.com" at bounding box center [527, 105] width 100 height 16
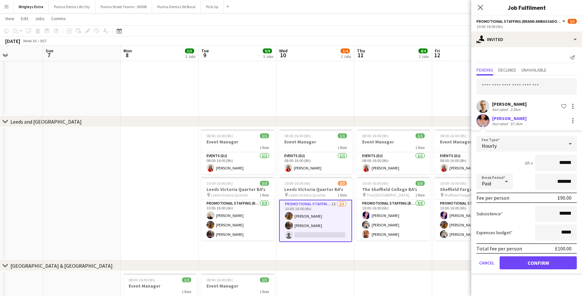
click at [522, 263] on button "Confirm" at bounding box center [538, 263] width 77 height 13
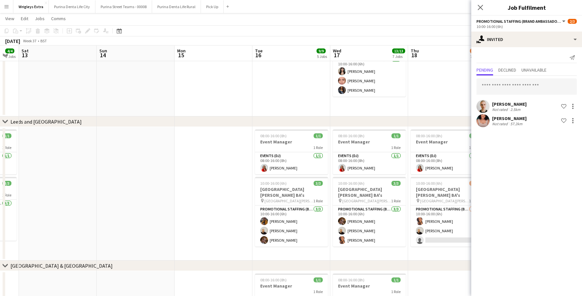
scroll to position [0, 254]
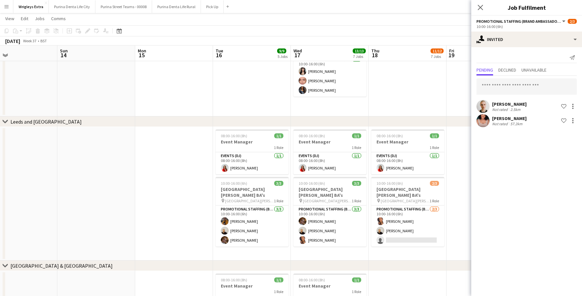
click at [477, 122] on app-user-avatar at bounding box center [483, 120] width 13 height 13
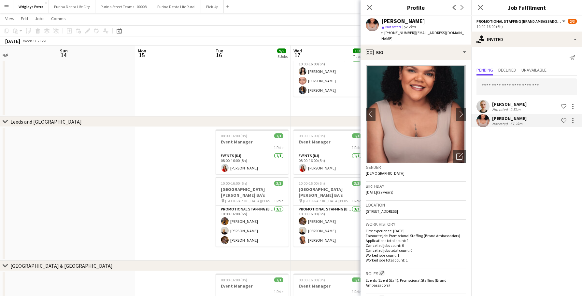
click at [156, 205] on app-date-cell at bounding box center [174, 194] width 78 height 134
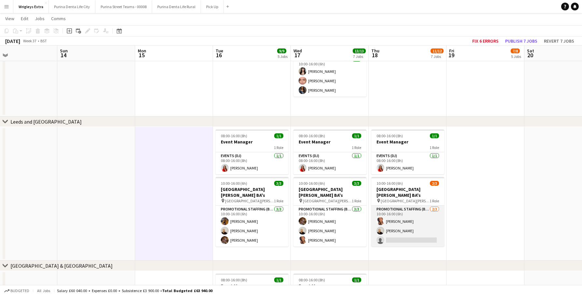
click at [402, 232] on app-card-role "Promotional Staffing (Brand Ambassadors) 2/3 10:00-16:00 (6h) Susan Saini Craig…" at bounding box center [407, 226] width 73 height 41
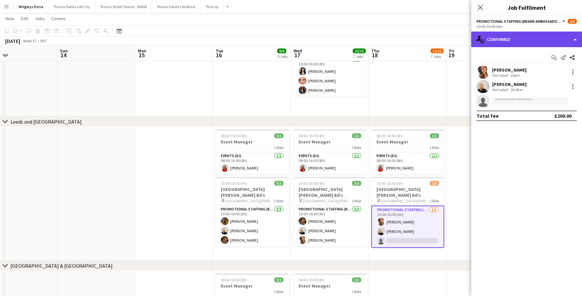
click at [518, 39] on div "single-neutral-actions-check-2 Confirmed" at bounding box center [526, 40] width 111 height 16
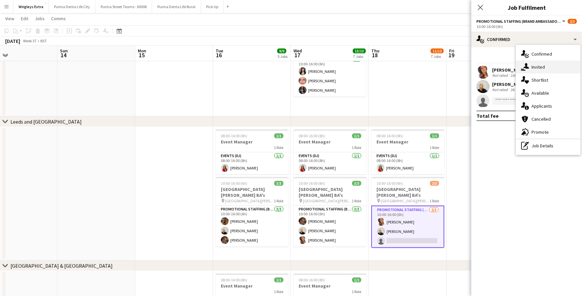
click at [545, 68] on div "single-neutral-actions-share-1 Invited" at bounding box center [548, 67] width 65 height 13
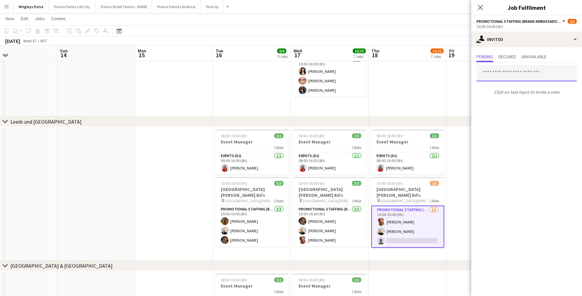
click at [501, 76] on input "text" at bounding box center [527, 73] width 100 height 16
type input "****"
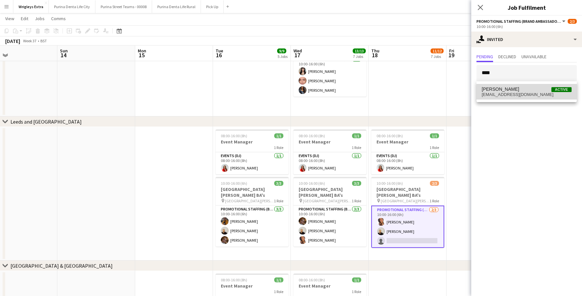
drag, startPoint x: 501, startPoint y: 76, endPoint x: 508, endPoint y: 89, distance: 15.2
click at [508, 89] on span "Ayesha Maynard" at bounding box center [500, 90] width 37 height 6
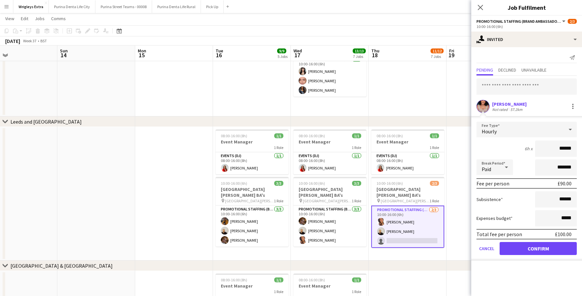
click at [530, 250] on button "Confirm" at bounding box center [538, 248] width 77 height 13
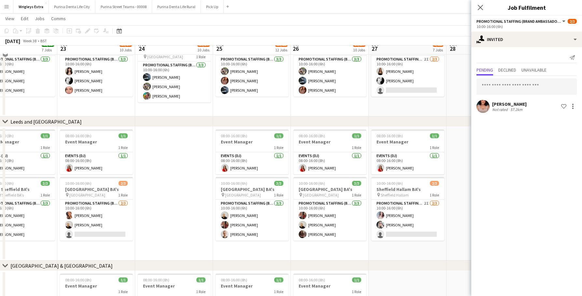
scroll to position [84, 0]
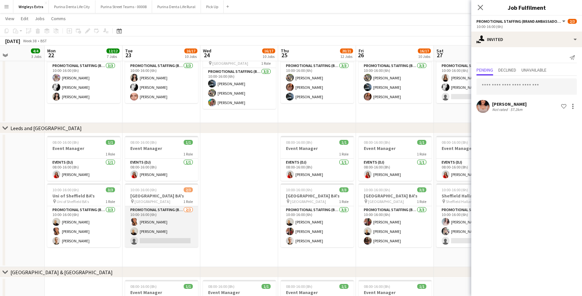
click at [181, 241] on app-card-role "Promotional Staffing (Brand Ambassadors) 2/3 10:00-16:00 (6h) Susan Saini Craig…" at bounding box center [161, 227] width 73 height 41
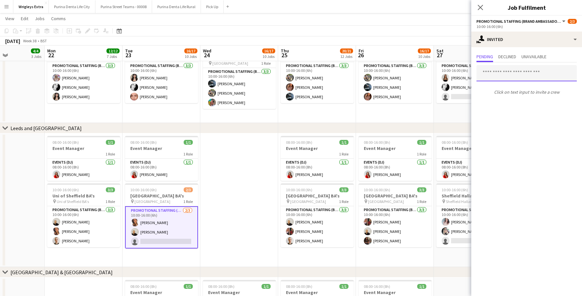
click at [523, 65] on input "text" at bounding box center [527, 73] width 100 height 16
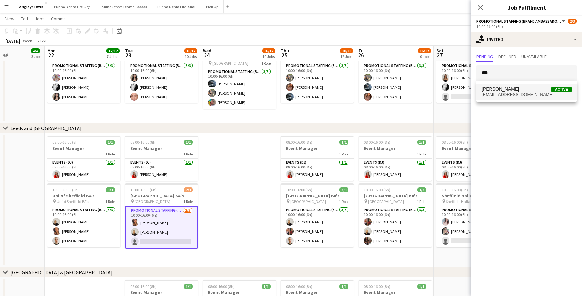
type input "***"
click at [513, 96] on span "ayeshamaynard95@hotmail.com" at bounding box center [527, 94] width 90 height 5
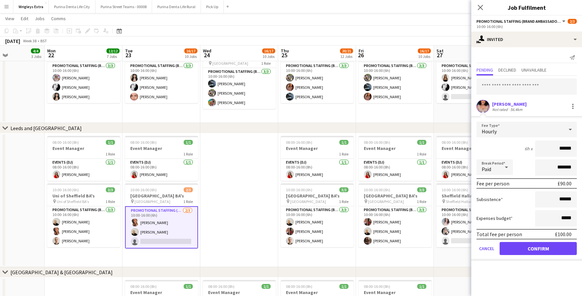
click at [526, 250] on button "Confirm" at bounding box center [538, 248] width 77 height 13
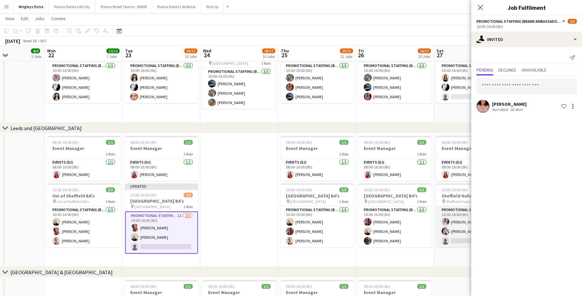
click at [459, 241] on app-card-role "Promotional Staffing (Brand Ambassadors) 2I 2/3 10:00-16:00 (6h) Gemma Lemons C…" at bounding box center [473, 227] width 73 height 41
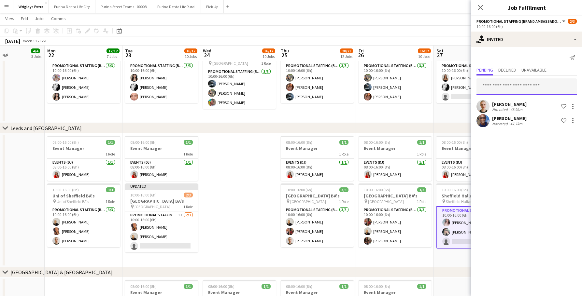
click at [522, 86] on input "text" at bounding box center [527, 87] width 100 height 16
type input "****"
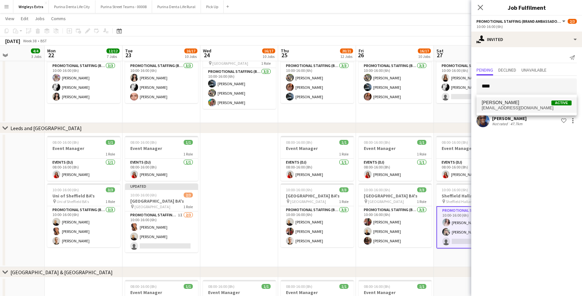
click at [529, 107] on span "ayeshamaynard95@hotmail.com" at bounding box center [527, 108] width 90 height 5
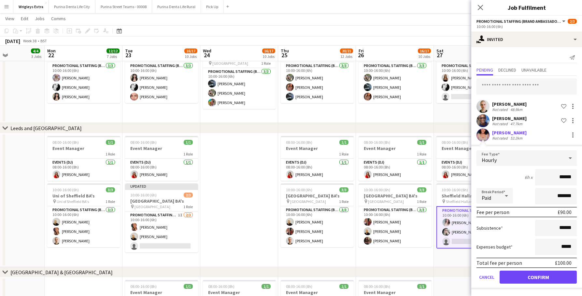
click at [520, 280] on button "Confirm" at bounding box center [538, 277] width 77 height 13
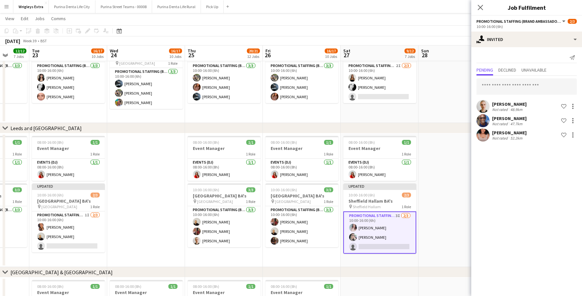
scroll to position [0, 283]
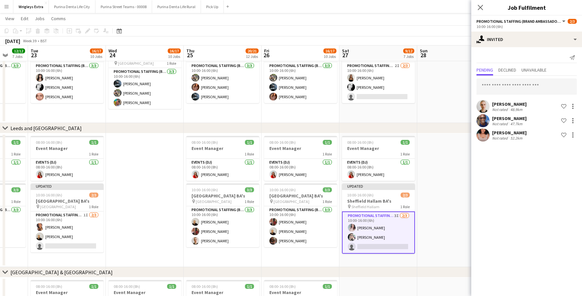
click at [434, 240] on app-date-cell at bounding box center [456, 201] width 78 height 134
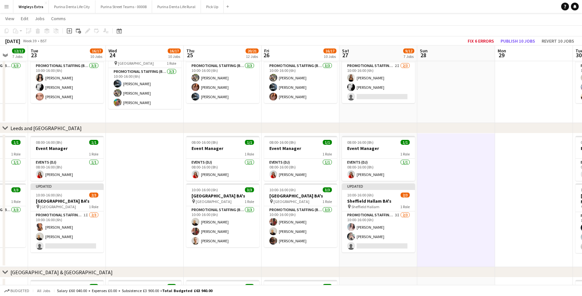
click at [440, 199] on app-date-cell at bounding box center [456, 201] width 78 height 134
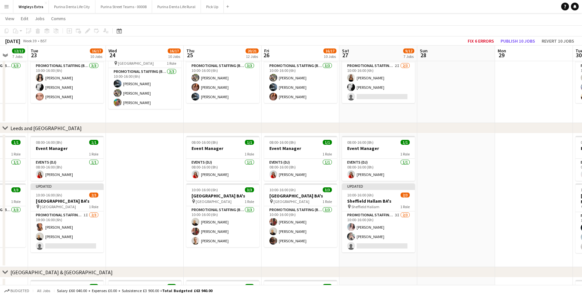
click at [440, 199] on app-date-cell at bounding box center [456, 201] width 78 height 134
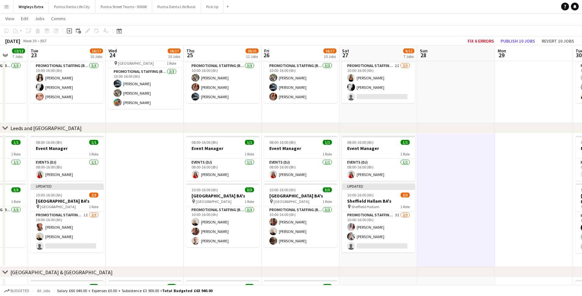
click at [440, 199] on app-date-cell at bounding box center [456, 201] width 78 height 134
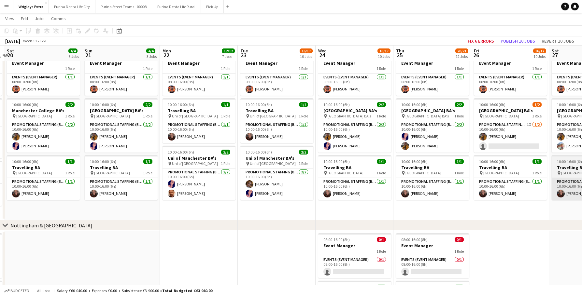
scroll to position [0, 229]
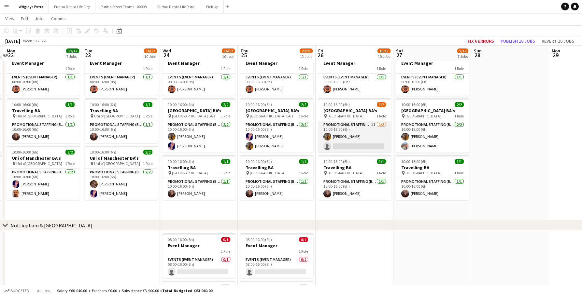
click at [362, 145] on app-card-role "Promotional Staffing (Brand Ambassadors) 1I 1/2 10:00-16:00 (6h) Sean Porter si…" at bounding box center [354, 137] width 73 height 32
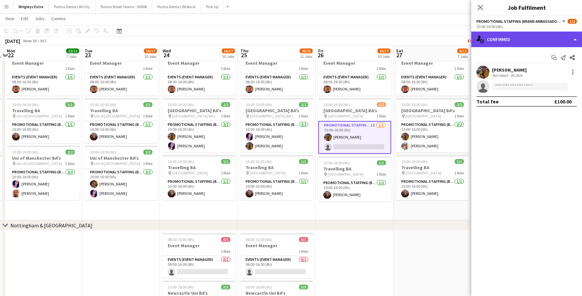
click at [520, 40] on div "single-neutral-actions-check-2 Confirmed" at bounding box center [526, 40] width 111 height 16
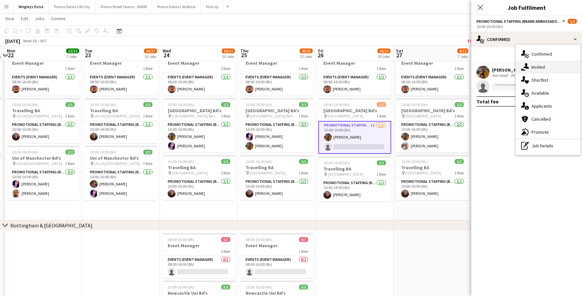
click at [532, 64] on div "single-neutral-actions-share-1 Invited" at bounding box center [548, 67] width 65 height 13
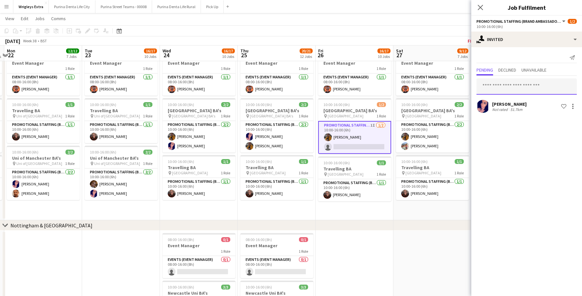
click at [513, 84] on input "text" at bounding box center [527, 87] width 100 height 16
type input "****"
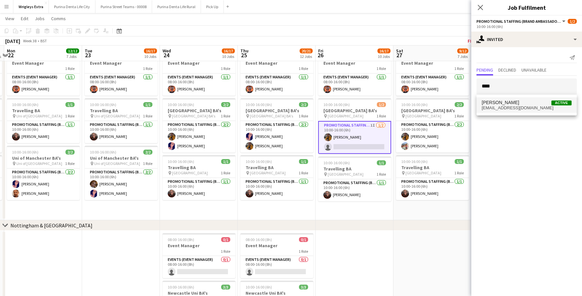
click at [516, 102] on span "Ayesha Maynard Active" at bounding box center [527, 103] width 90 height 6
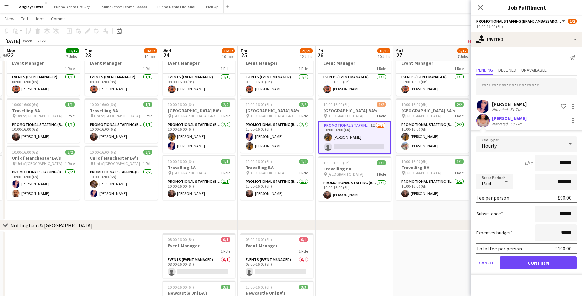
click at [519, 263] on button "Confirm" at bounding box center [538, 263] width 77 height 13
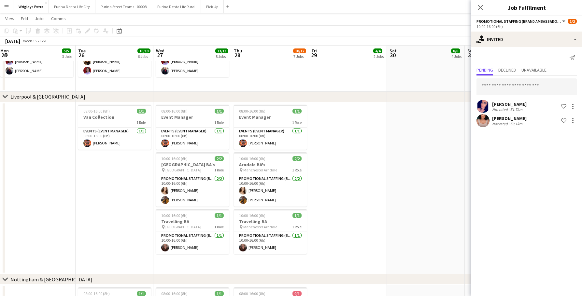
scroll to position [0, 161]
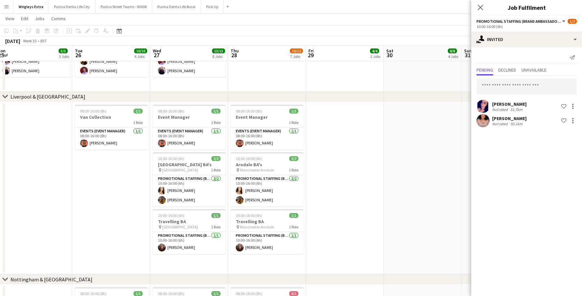
click at [42, 184] on app-date-cell at bounding box center [33, 188] width 78 height 173
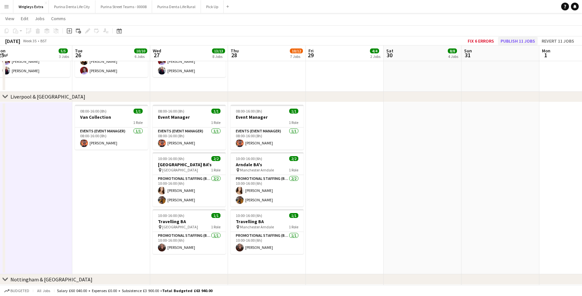
click at [517, 40] on button "Publish 11 jobs" at bounding box center [518, 41] width 40 height 8
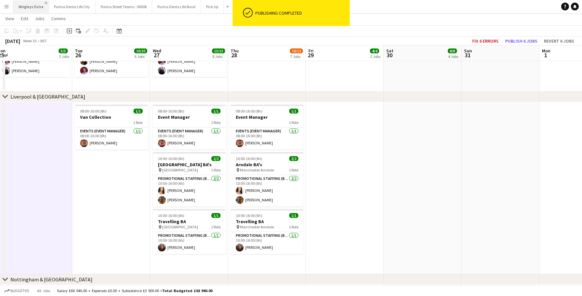
click at [46, 4] on app-icon "Close" at bounding box center [46, 3] width 3 height 3
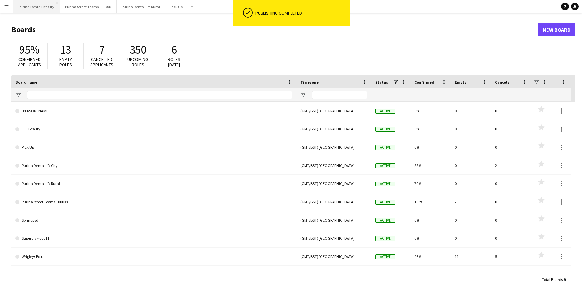
click at [36, 8] on button "Purina Denta Life City Close" at bounding box center [36, 6] width 47 height 13
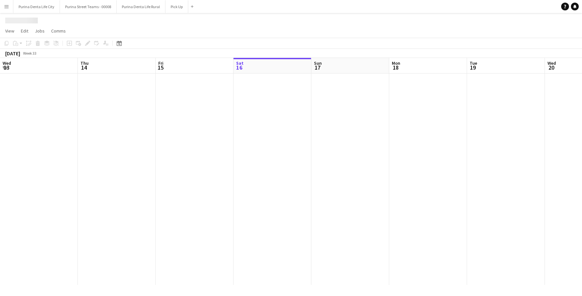
scroll to position [0, 156]
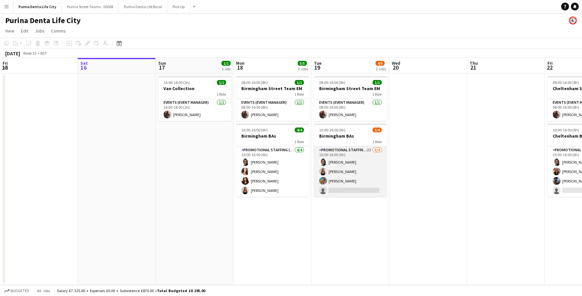
click at [364, 176] on app-card-role "Promotional Staffing (Brand Ambassadors) 2I 3/4 10:00-16:00 (6h) Adlina Othman …" at bounding box center [350, 172] width 73 height 50
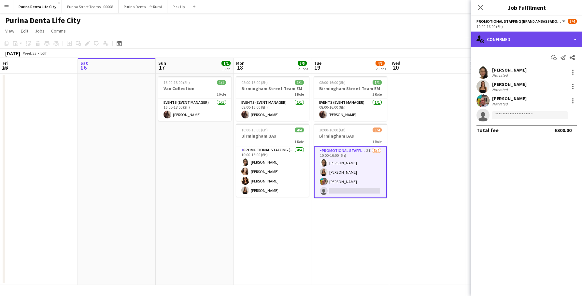
click at [511, 41] on div "single-neutral-actions-check-2 Confirmed" at bounding box center [526, 40] width 111 height 16
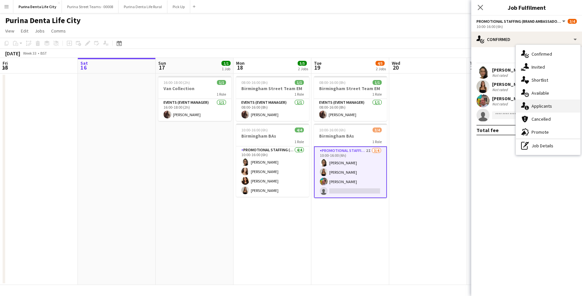
click at [532, 111] on div "single-neutral-actions-information Applicants" at bounding box center [548, 106] width 65 height 13
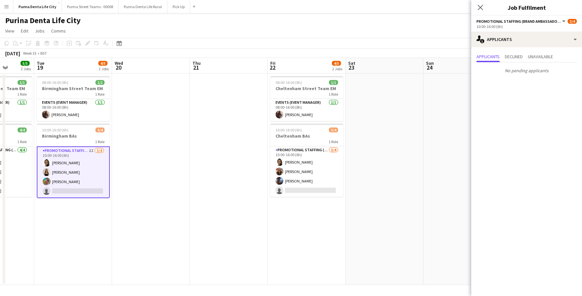
scroll to position [0, 210]
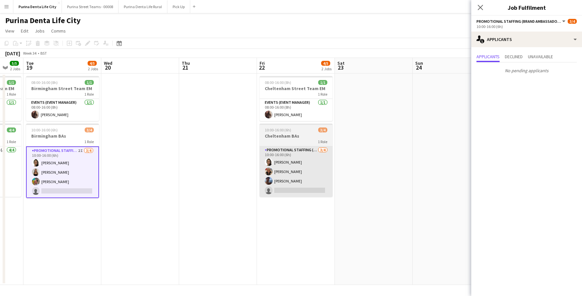
click at [317, 196] on app-card-role "Promotional Staffing (Brand Ambassadors) 3/4 10:00-16:00 (6h) Adlina Othman Jen…" at bounding box center [296, 172] width 73 height 50
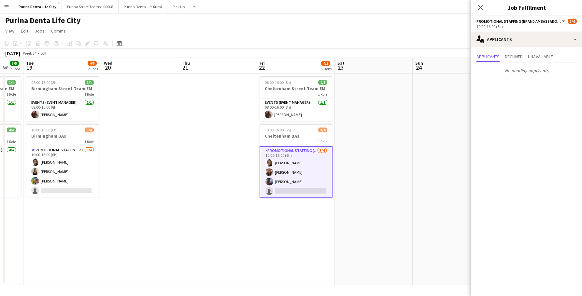
click at [310, 189] on app-card-role "Promotional Staffing (Brand Ambassadors) 3/4 10:00-16:00 (6h) Adlina Othman Jen…" at bounding box center [296, 173] width 73 height 52
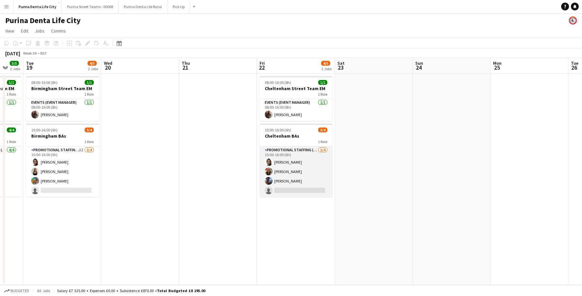
click at [310, 189] on app-card-role "Promotional Staffing (Brand Ambassadors) 3/4 10:00-16:00 (6h) Adlina Othman Jen…" at bounding box center [296, 172] width 73 height 50
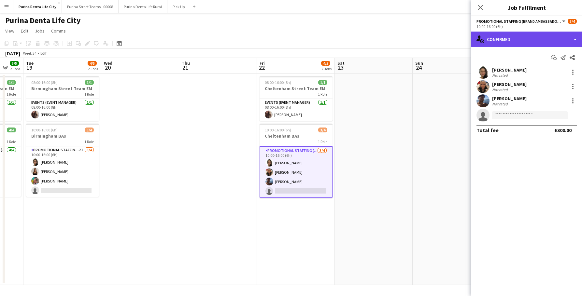
click at [496, 42] on div "single-neutral-actions-check-2 Confirmed" at bounding box center [526, 40] width 111 height 16
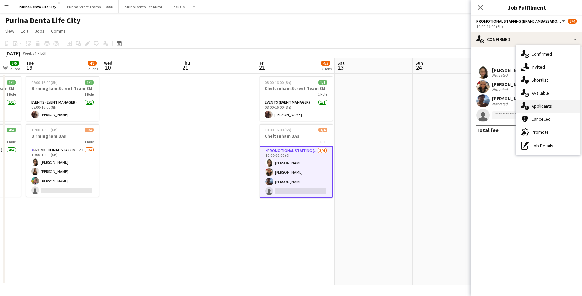
click at [556, 105] on div "single-neutral-actions-information Applicants" at bounding box center [548, 106] width 65 height 13
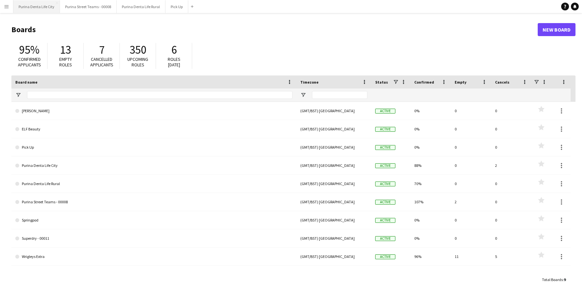
click at [30, 8] on button "Purina Denta Life City Close" at bounding box center [36, 6] width 47 height 13
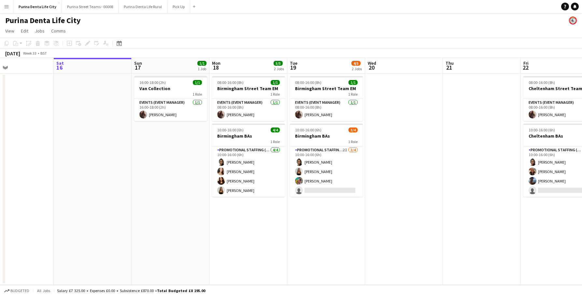
scroll to position [0, 186]
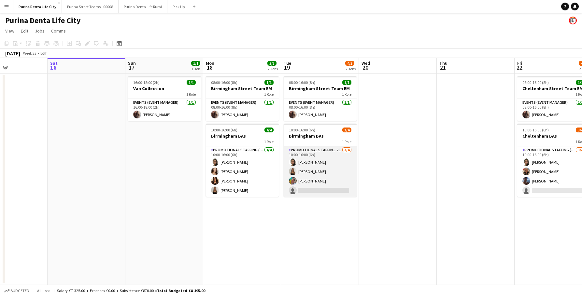
click at [320, 194] on app-card-role "Promotional Staffing (Brand Ambassadors) 2I 3/4 10:00-16:00 (6h) Adlina Othman …" at bounding box center [320, 172] width 73 height 50
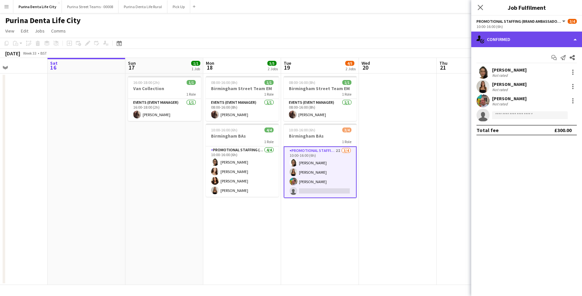
click at [533, 44] on div "single-neutral-actions-check-2 Confirmed" at bounding box center [526, 40] width 111 height 16
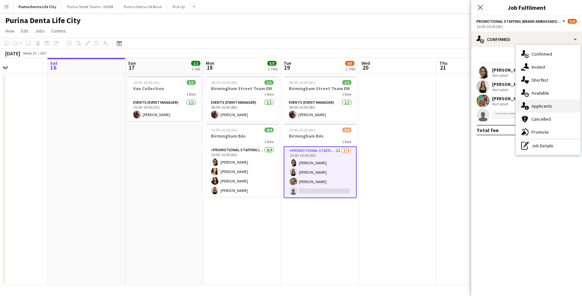
click at [542, 103] on div "single-neutral-actions-information Applicants" at bounding box center [548, 106] width 65 height 13
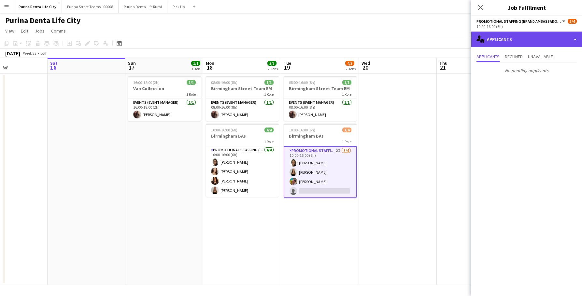
click at [520, 36] on div "single-neutral-actions-information Applicants" at bounding box center [526, 40] width 111 height 16
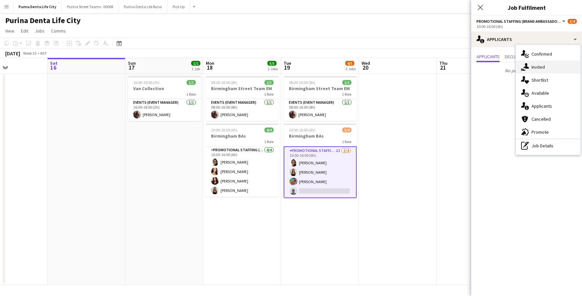
click at [538, 67] on div "single-neutral-actions-share-1 Invited" at bounding box center [548, 67] width 65 height 13
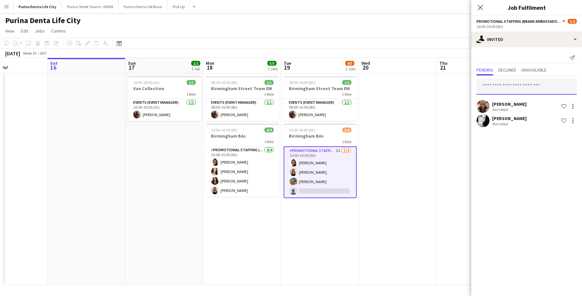
click at [519, 83] on input "text" at bounding box center [527, 87] width 100 height 16
type input "*****"
drag, startPoint x: 519, startPoint y: 80, endPoint x: 397, endPoint y: 168, distance: 150.1
click at [397, 168] on app-date-cell at bounding box center [398, 180] width 78 height 212
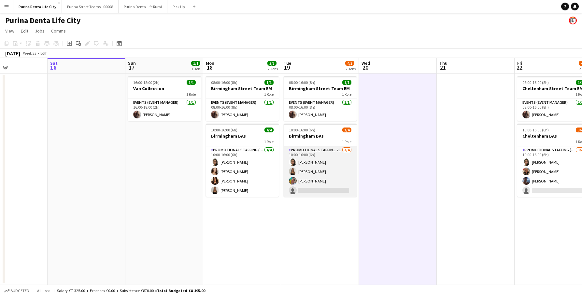
click at [335, 187] on app-card-role "Promotional Staffing (Brand Ambassadors) 2I 3/4 10:00-16:00 (6h) Adlina Othman …" at bounding box center [320, 172] width 73 height 50
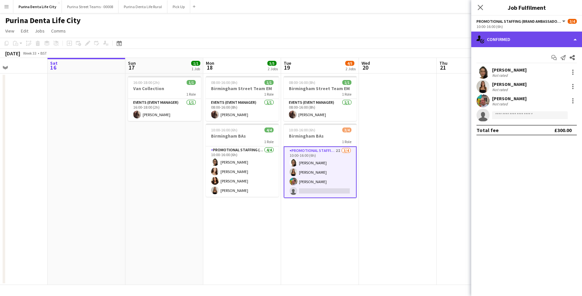
click at [509, 41] on div "single-neutral-actions-check-2 Confirmed" at bounding box center [526, 40] width 111 height 16
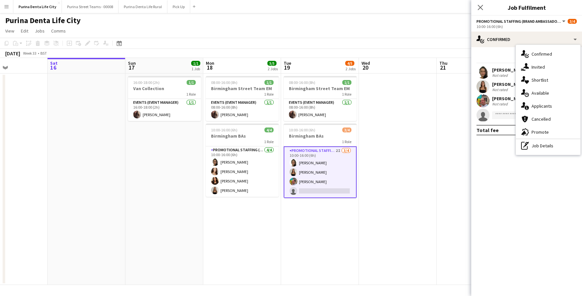
click at [447, 100] on app-date-cell at bounding box center [476, 180] width 78 height 212
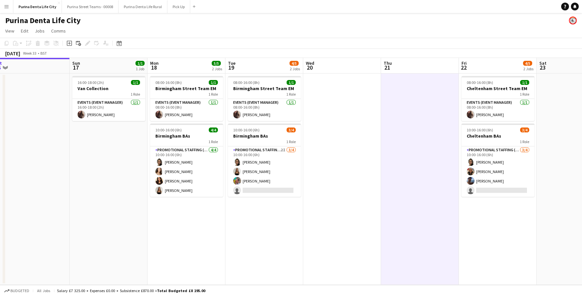
scroll to position [0, 242]
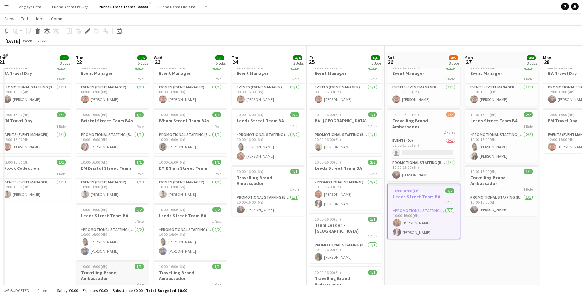
scroll to position [13, 0]
